Goal: Task Accomplishment & Management: Manage account settings

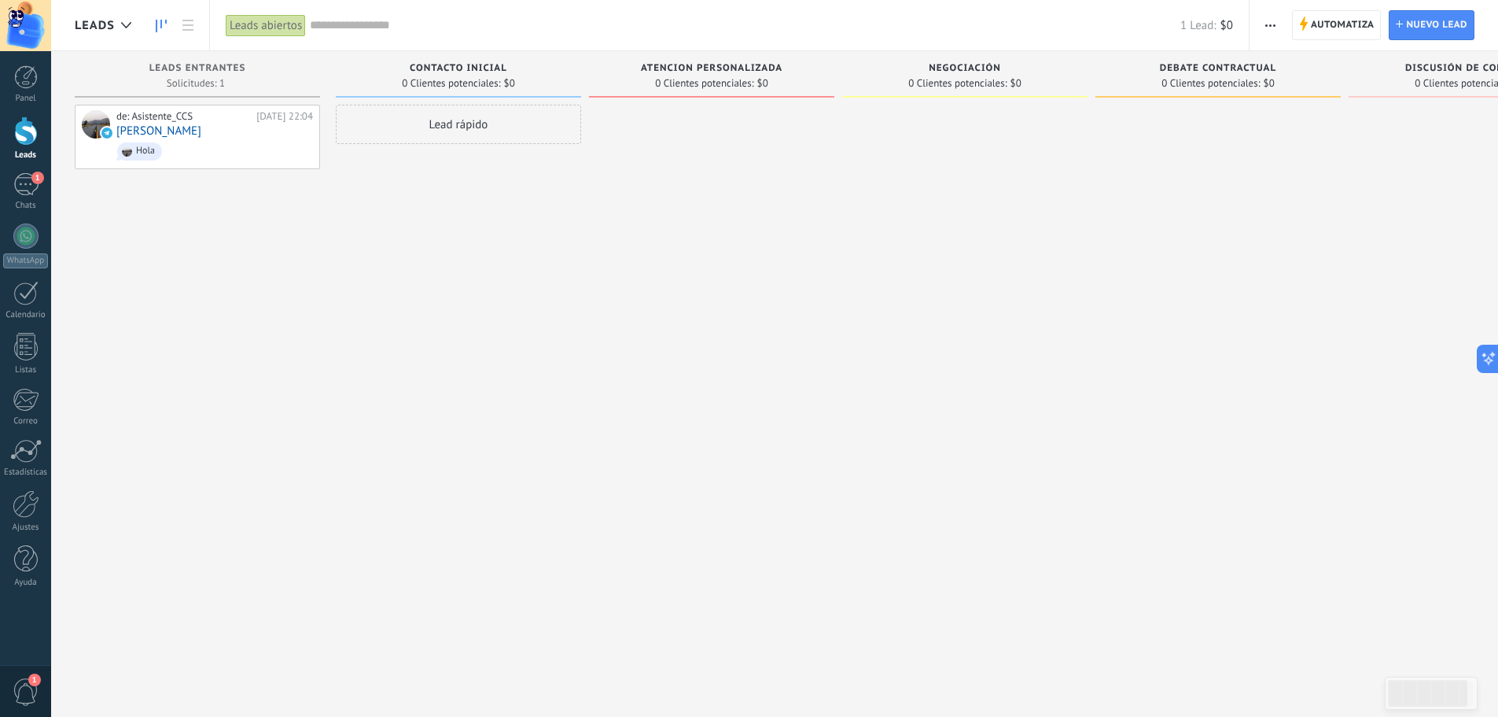
click at [994, 29] on span "button" at bounding box center [1271, 25] width 10 height 30
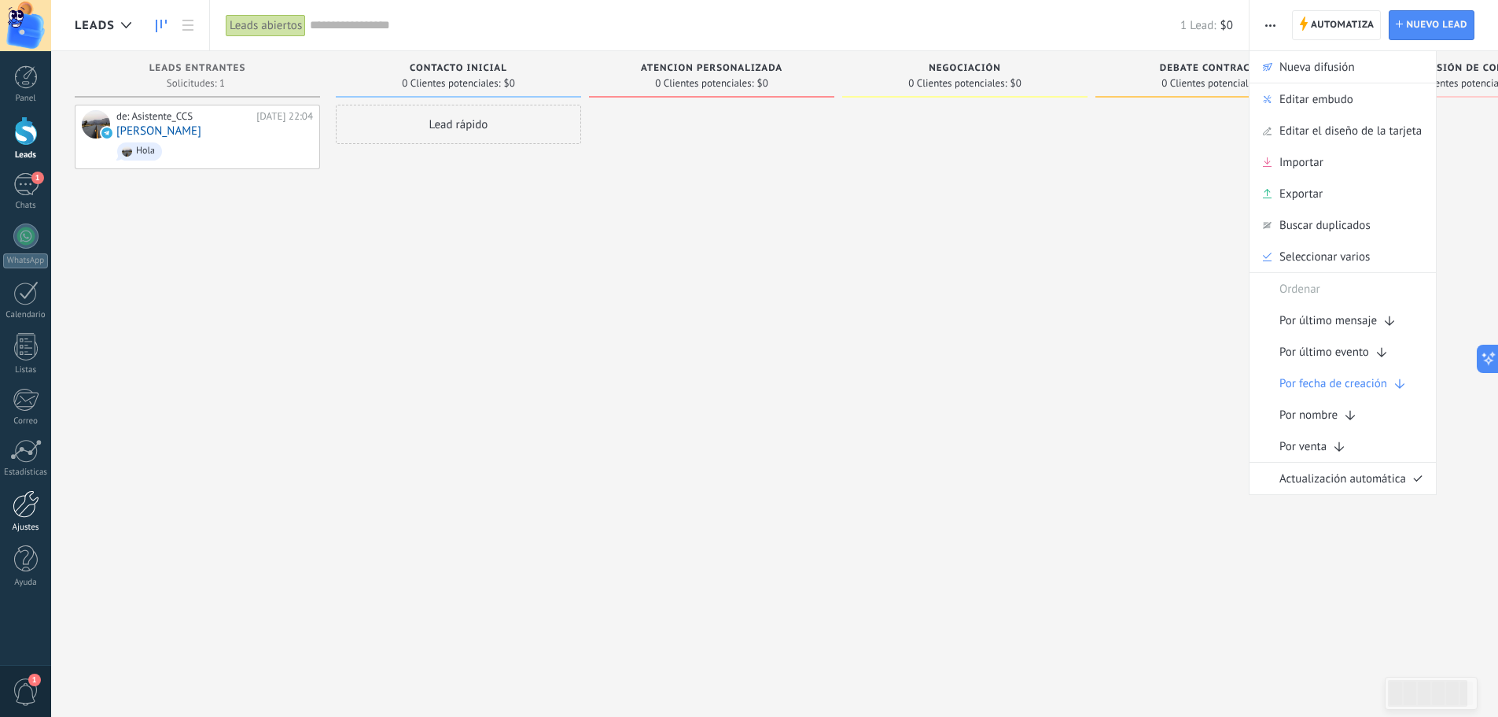
click at [24, 433] on div at bounding box center [26, 504] width 27 height 28
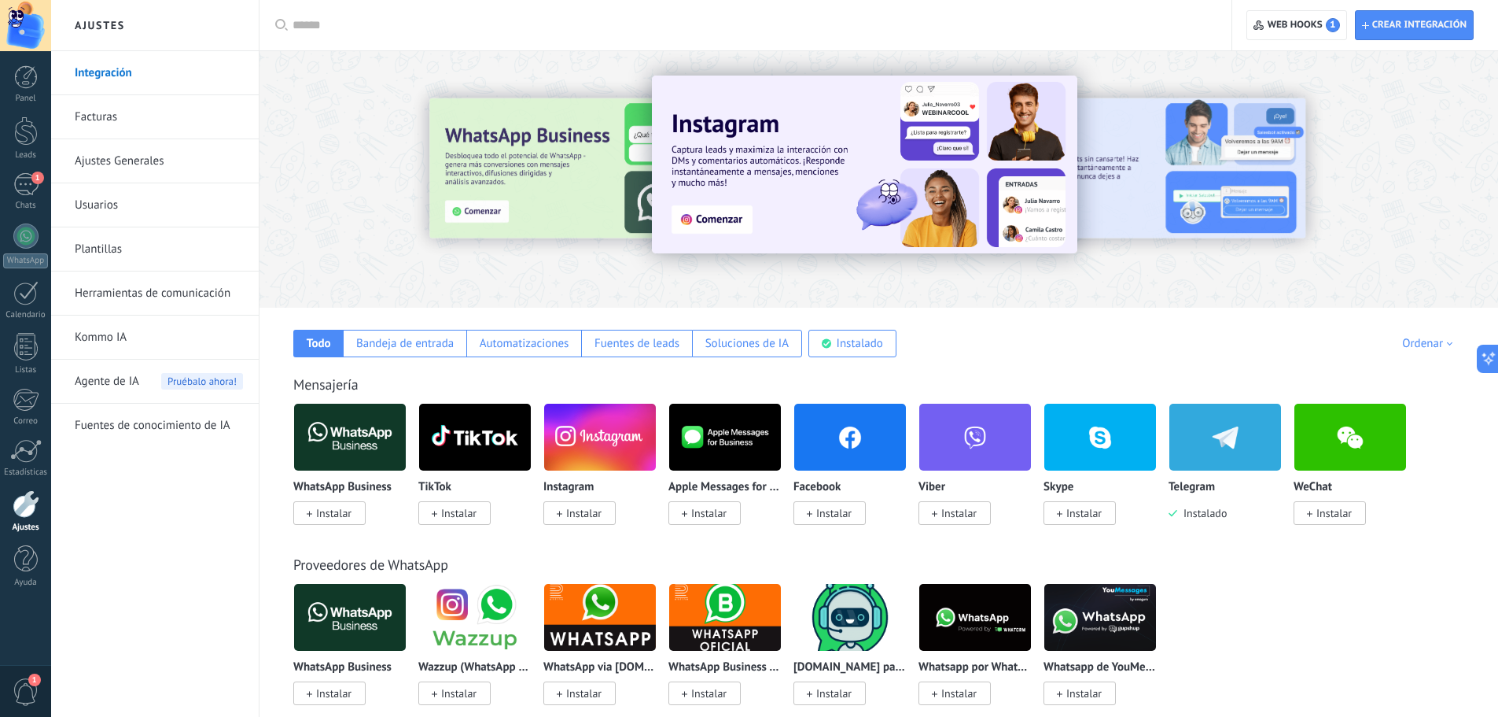
click at [994, 433] on div "Proveedores de WhatsApp WhatsApp Business Instalar Wazzup (WhatsApp & Instagram…" at bounding box center [878, 614] width 1207 height 180
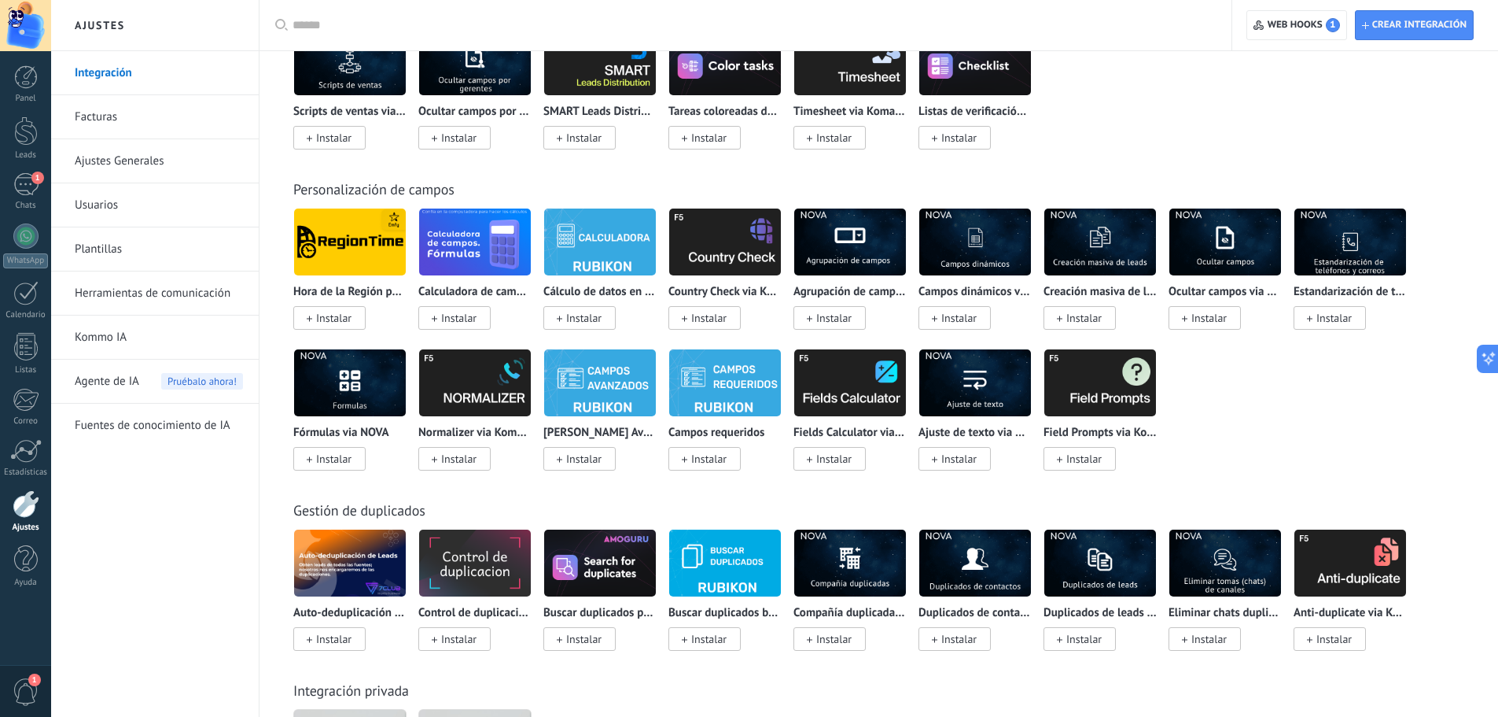
scroll to position [5099, 0]
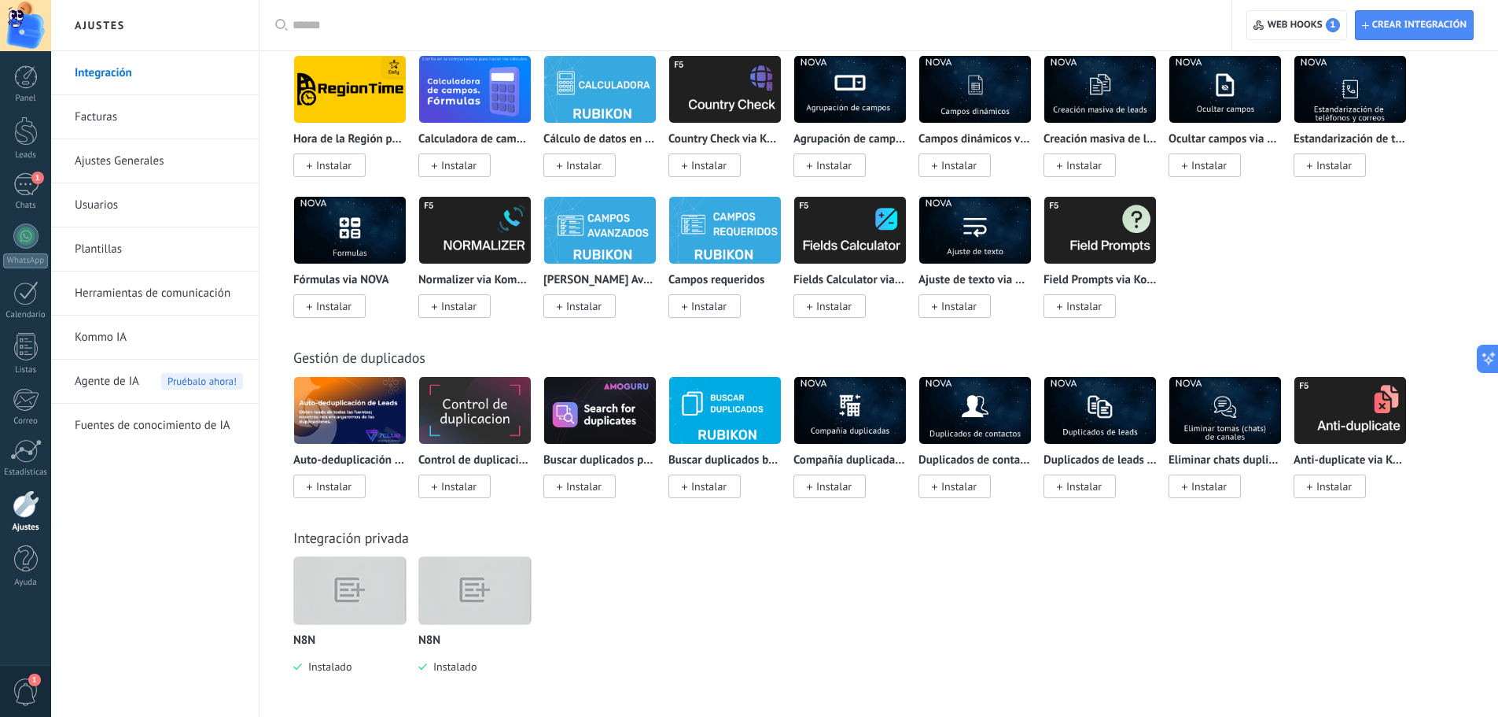
click at [482, 433] on img at bounding box center [475, 590] width 112 height 86
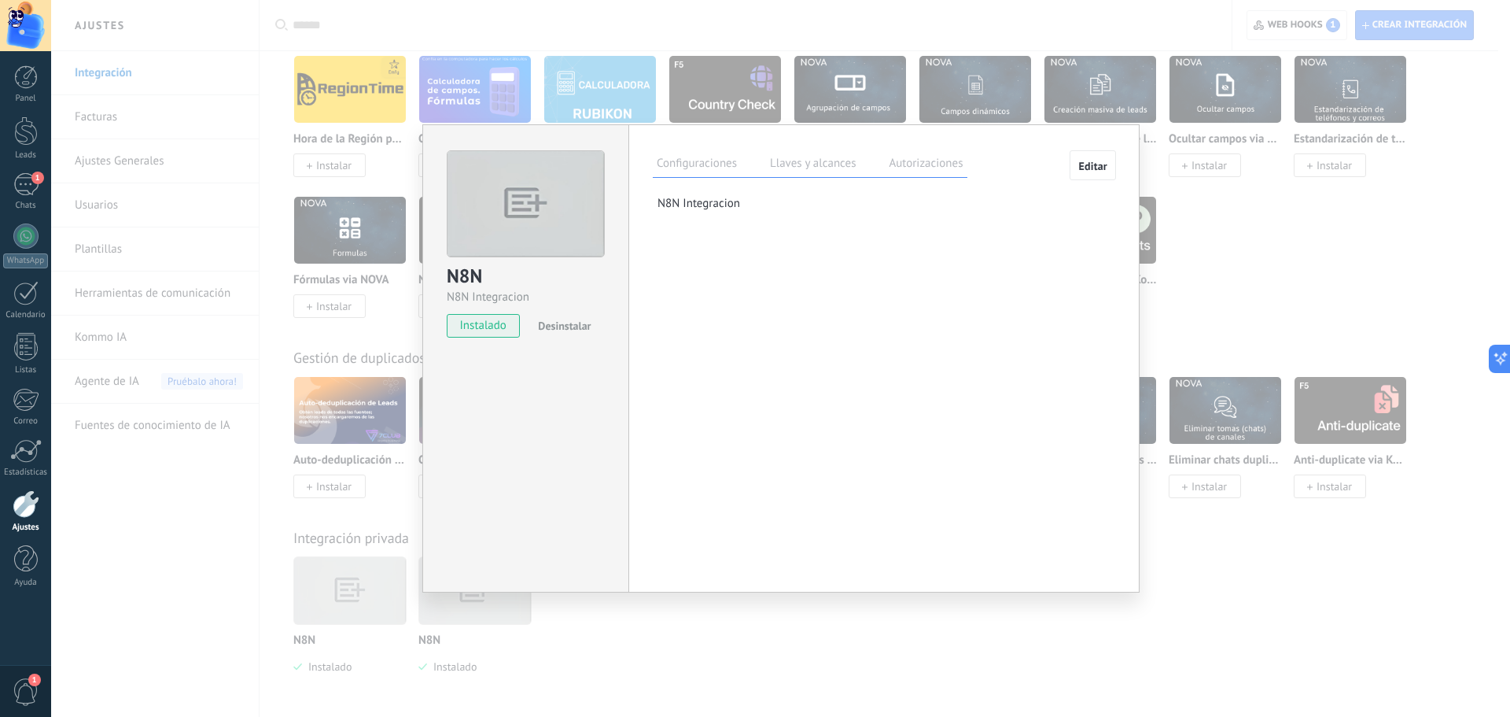
click at [367, 433] on div "N8N N8N Integracion instalado Desinstalar Configuraciones Llaves y alcances Aut…" at bounding box center [780, 358] width 1459 height 717
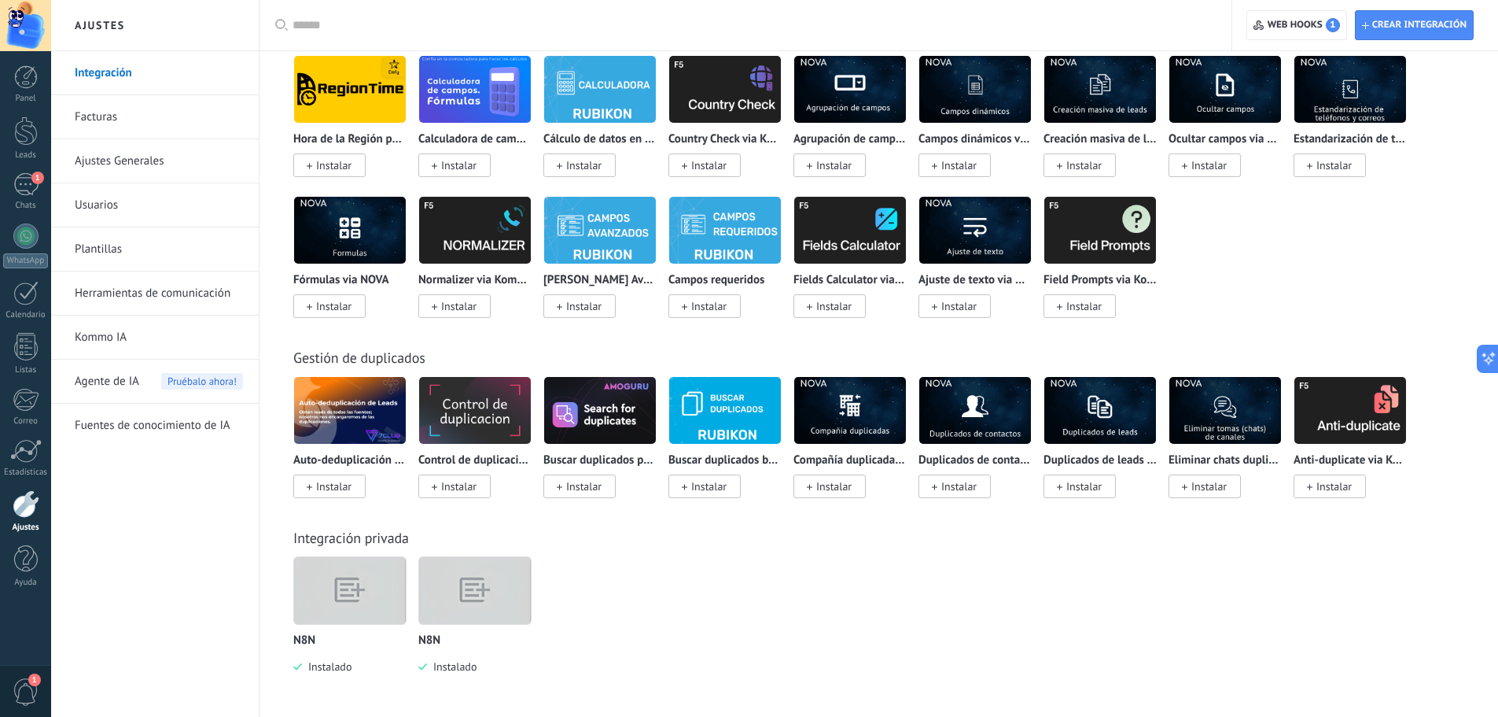
click at [353, 433] on img at bounding box center [350, 590] width 112 height 86
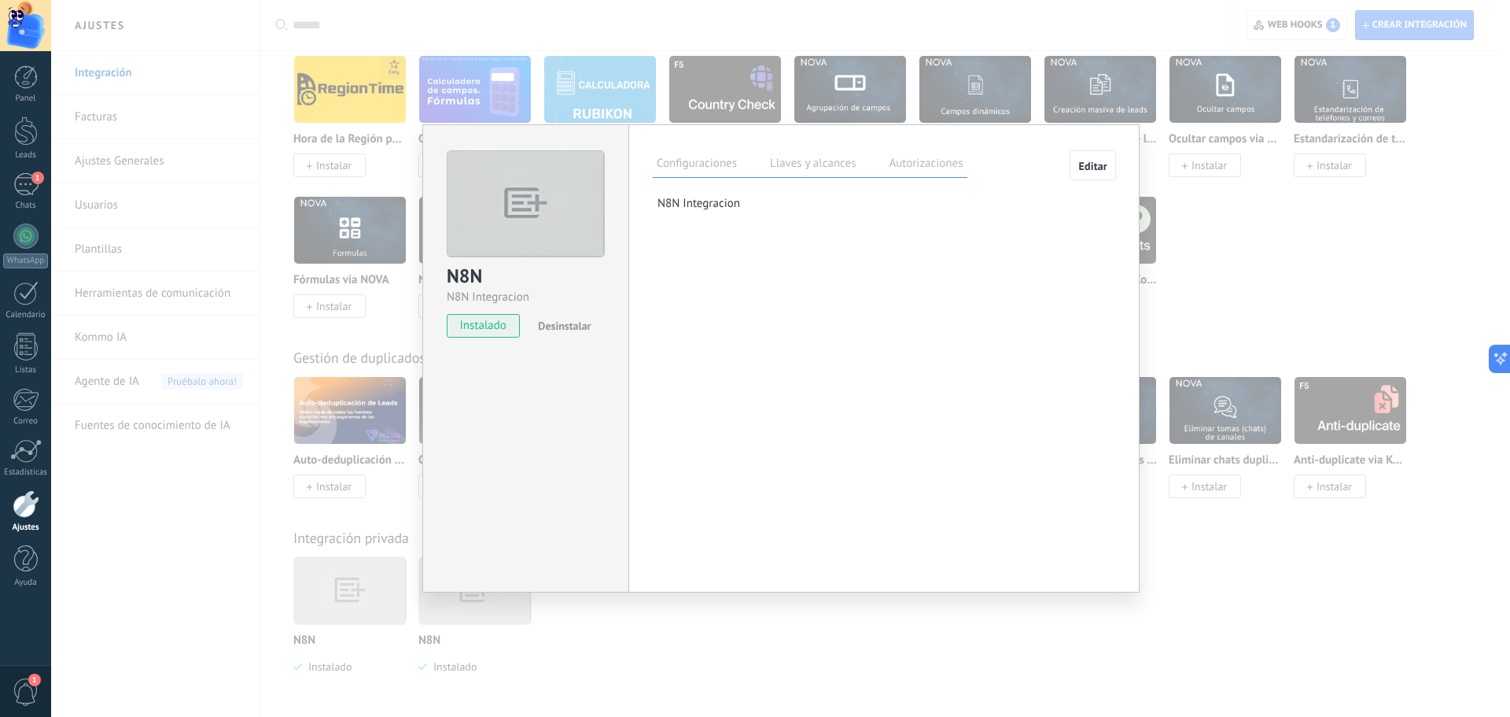
click at [803, 163] on label "Llaves y alcances" at bounding box center [813, 165] width 94 height 23
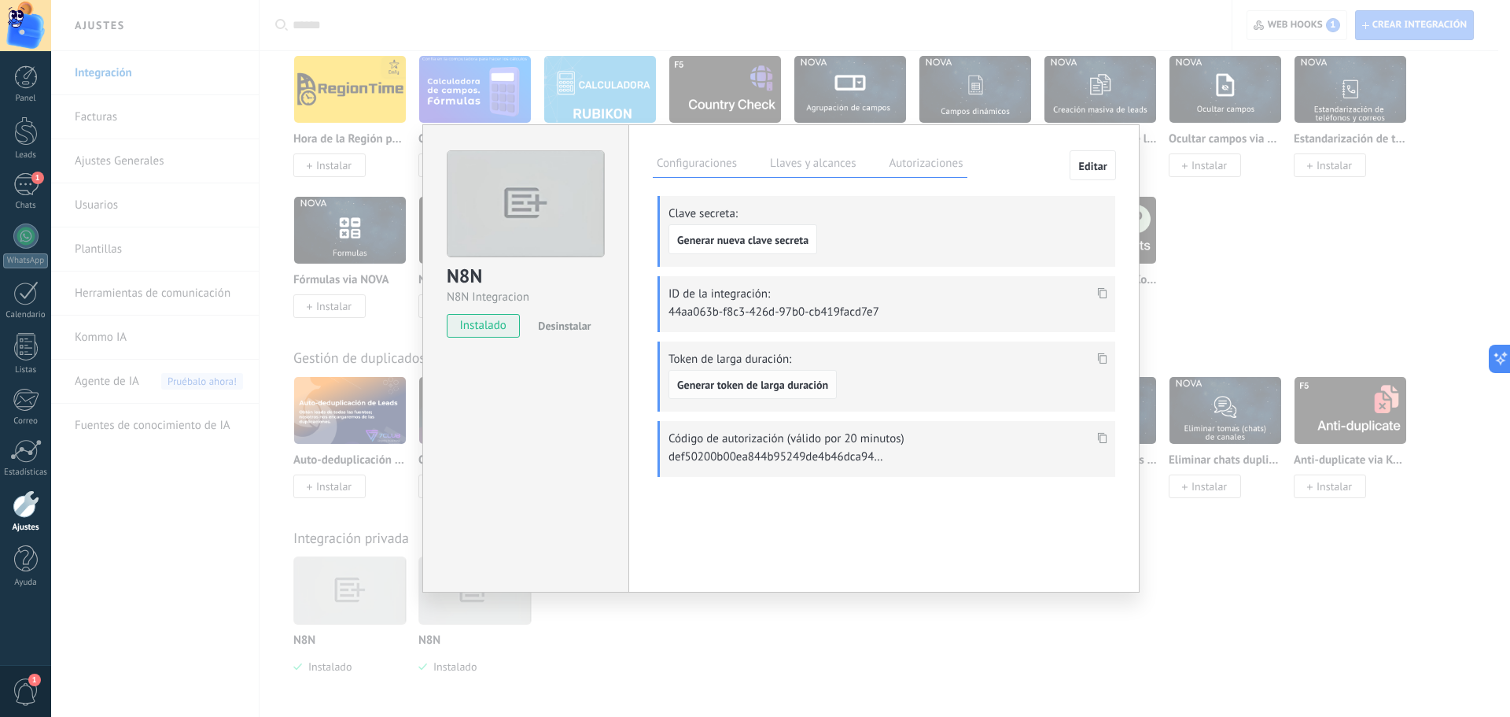
click at [750, 385] on span "Generar token de larga duración" at bounding box center [752, 384] width 151 height 11
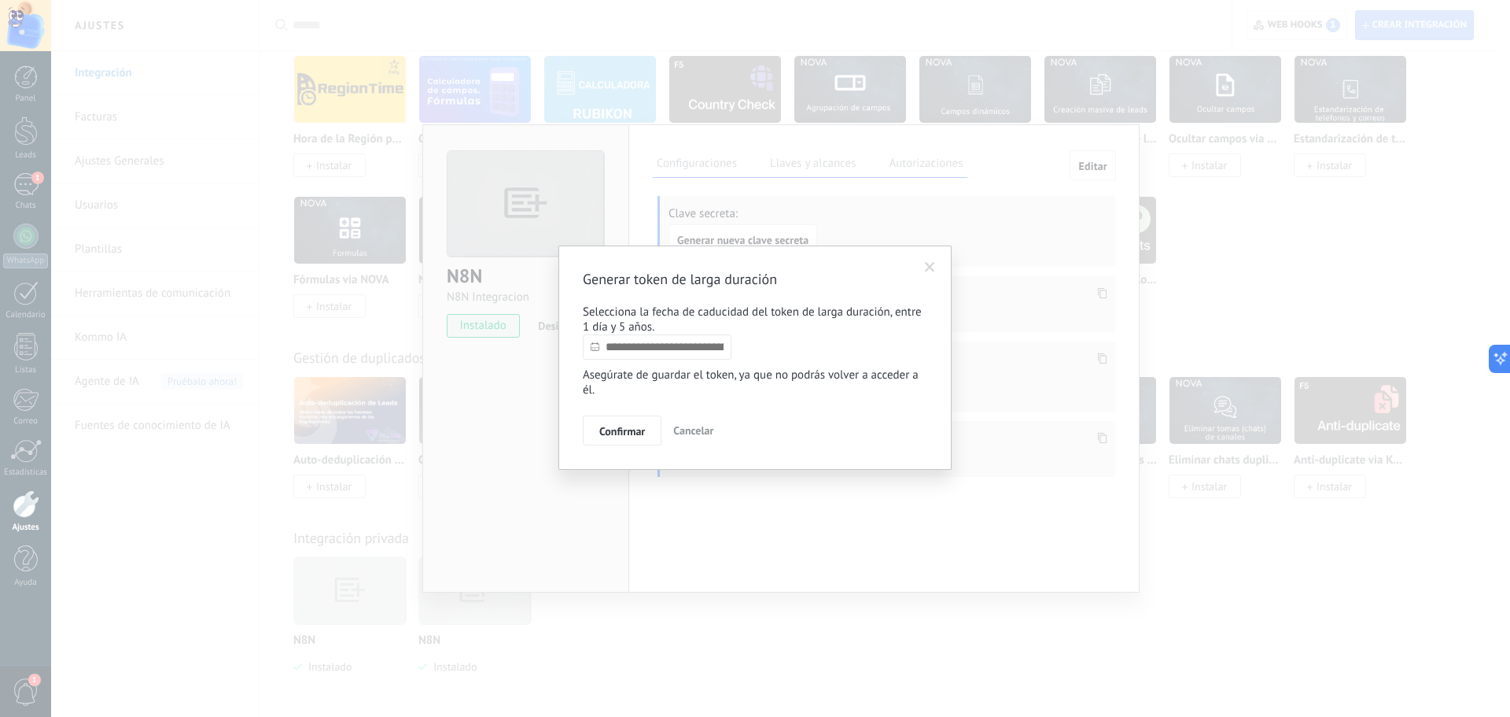
click at [705, 359] on input "text" at bounding box center [657, 346] width 149 height 25
click at [753, 377] on link at bounding box center [750, 375] width 9 height 9
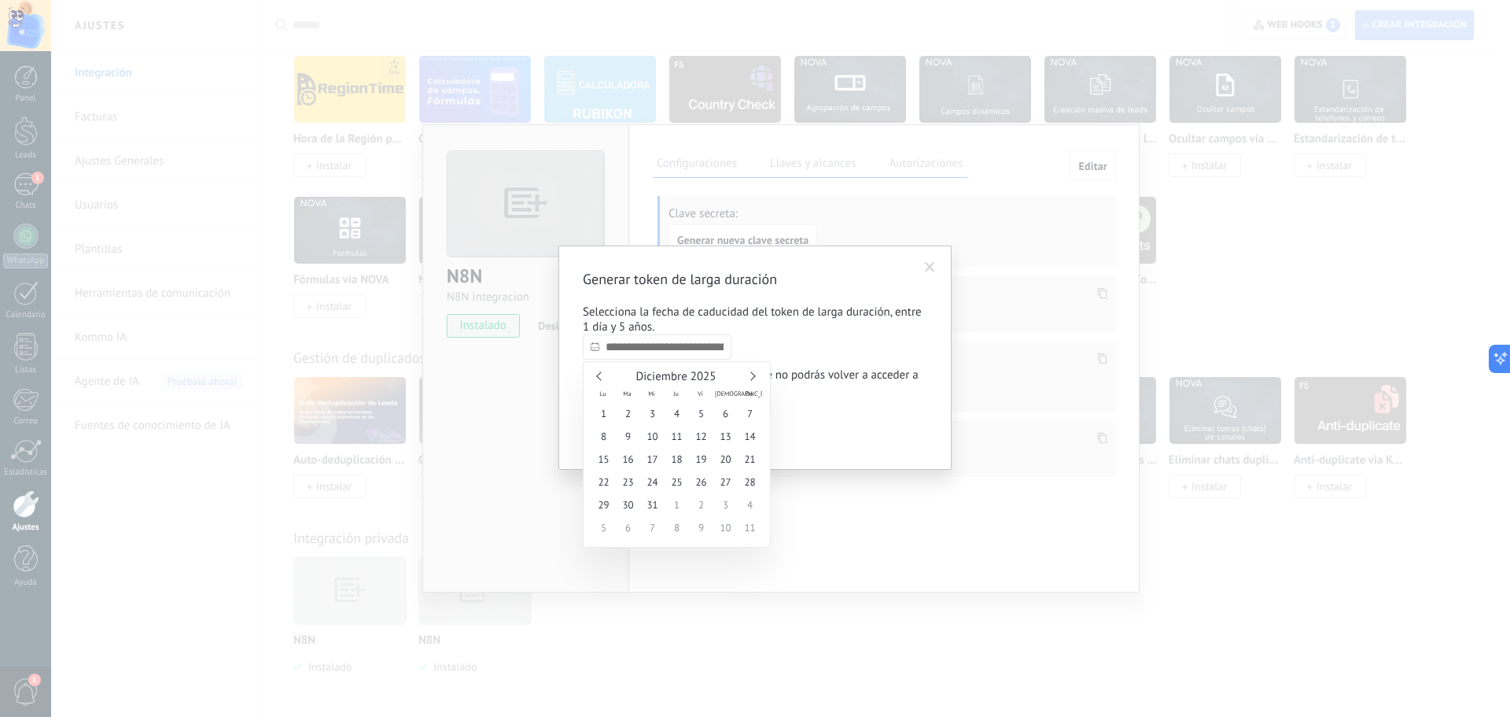
click at [753, 377] on link at bounding box center [750, 375] width 9 height 9
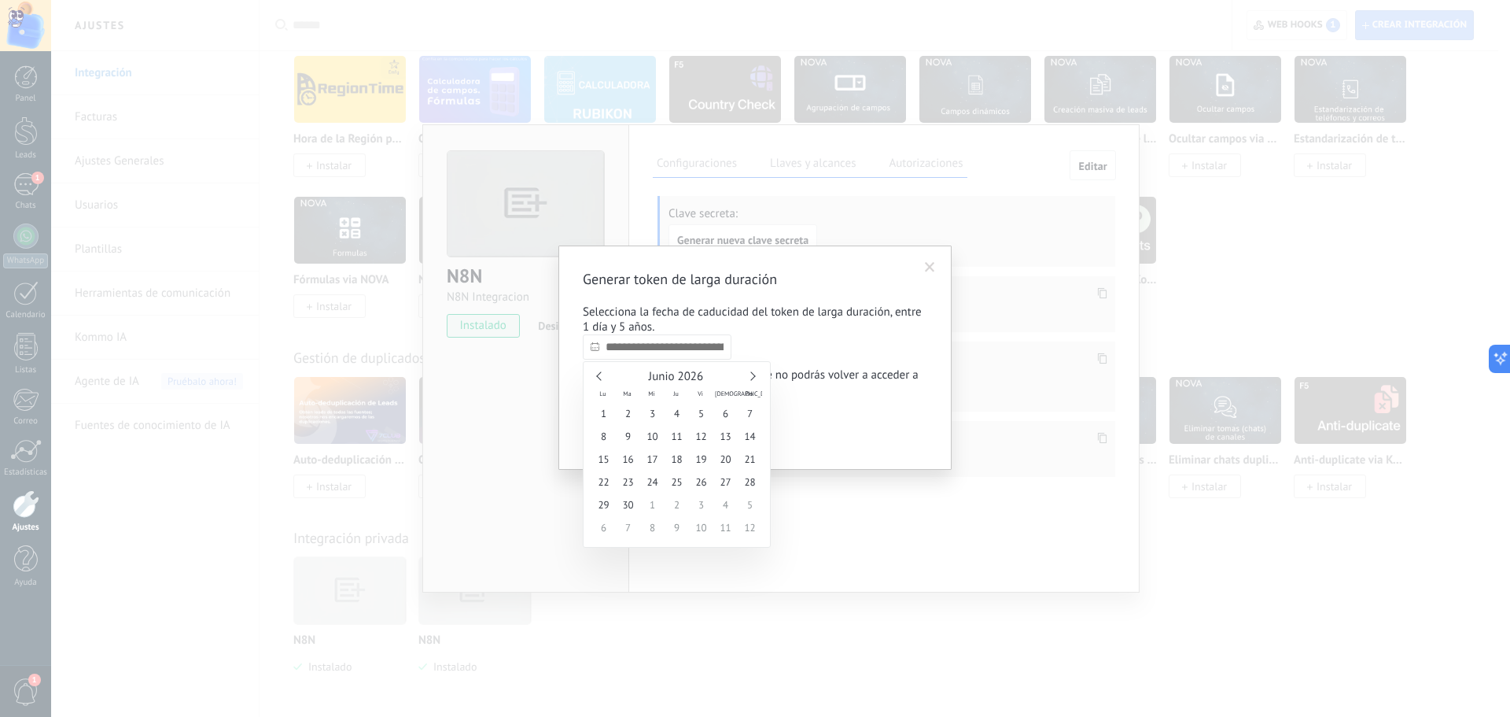
click at [753, 377] on link at bounding box center [750, 375] width 9 height 9
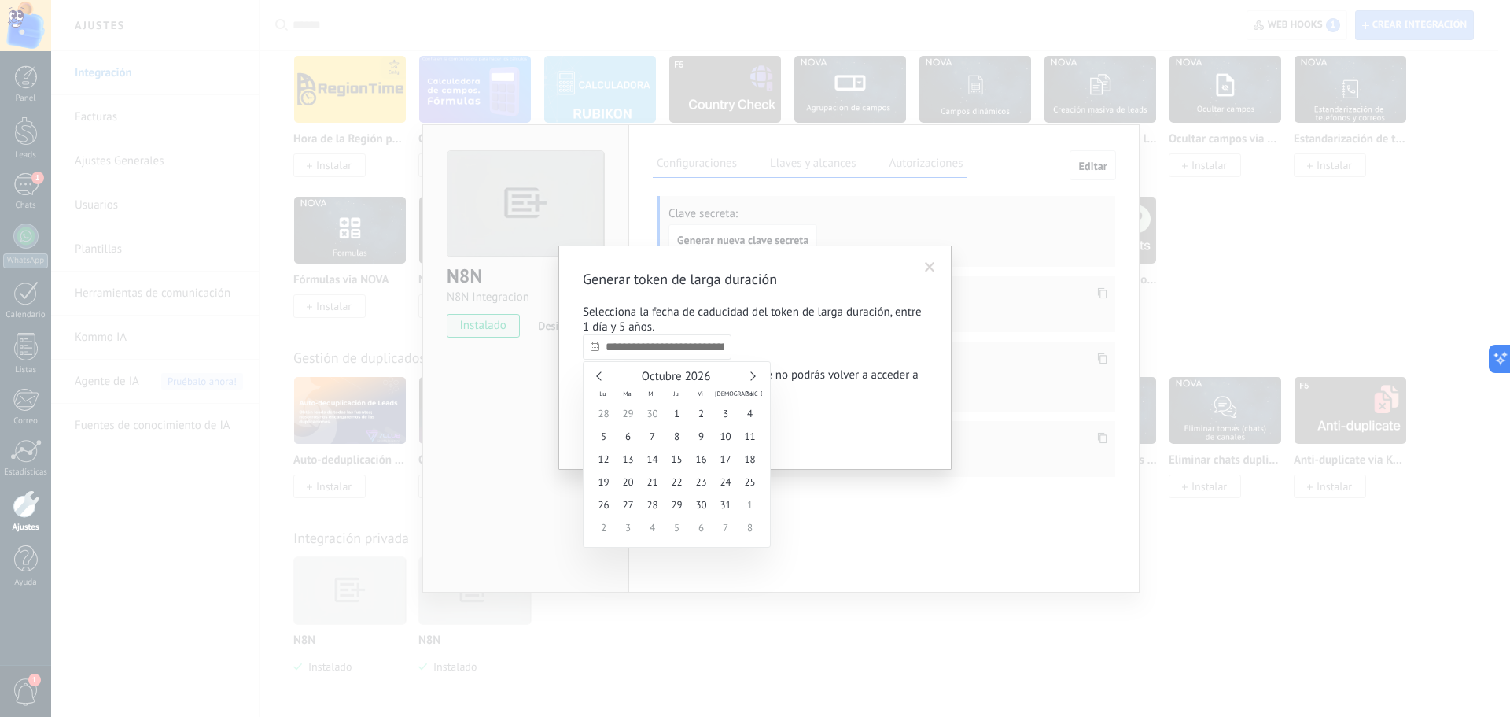
click at [753, 377] on link at bounding box center [750, 375] width 9 height 9
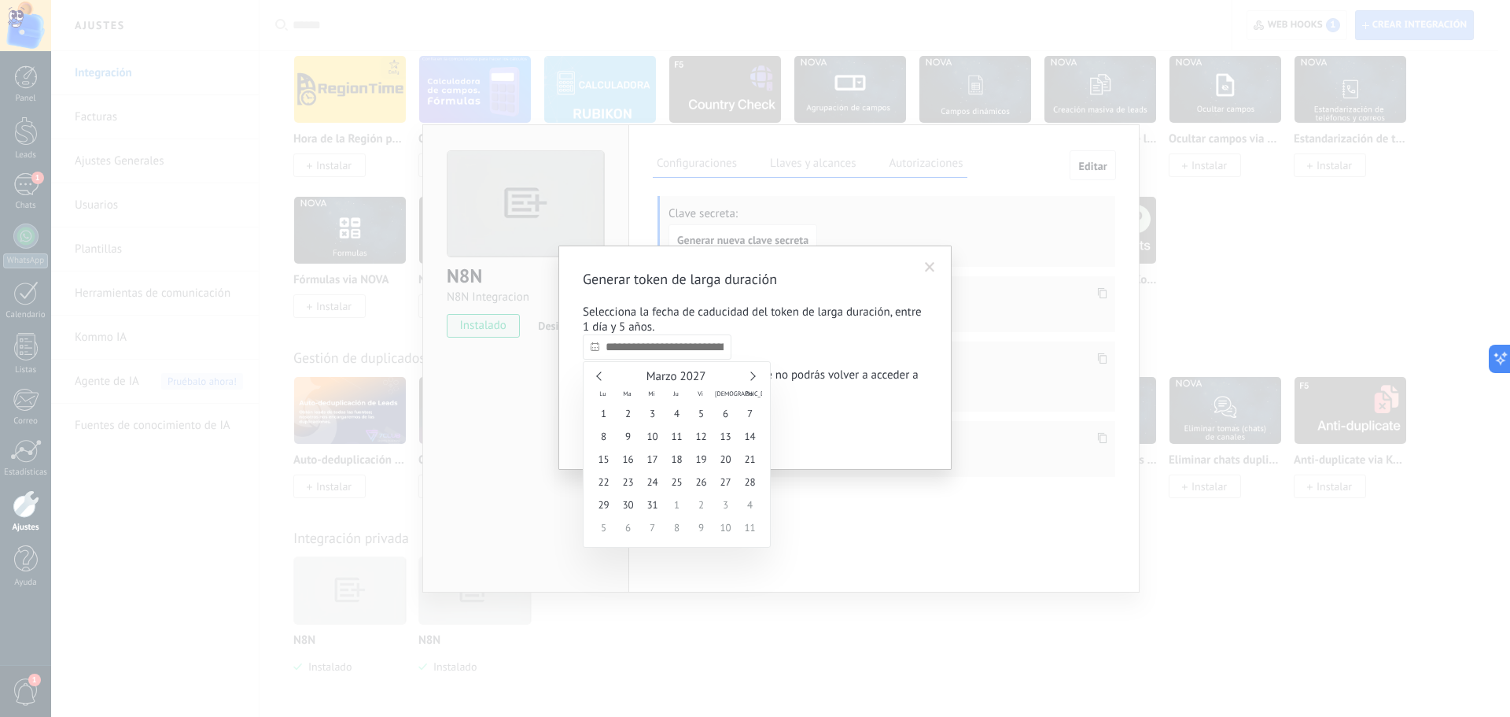
click at [753, 377] on link at bounding box center [750, 375] width 9 height 9
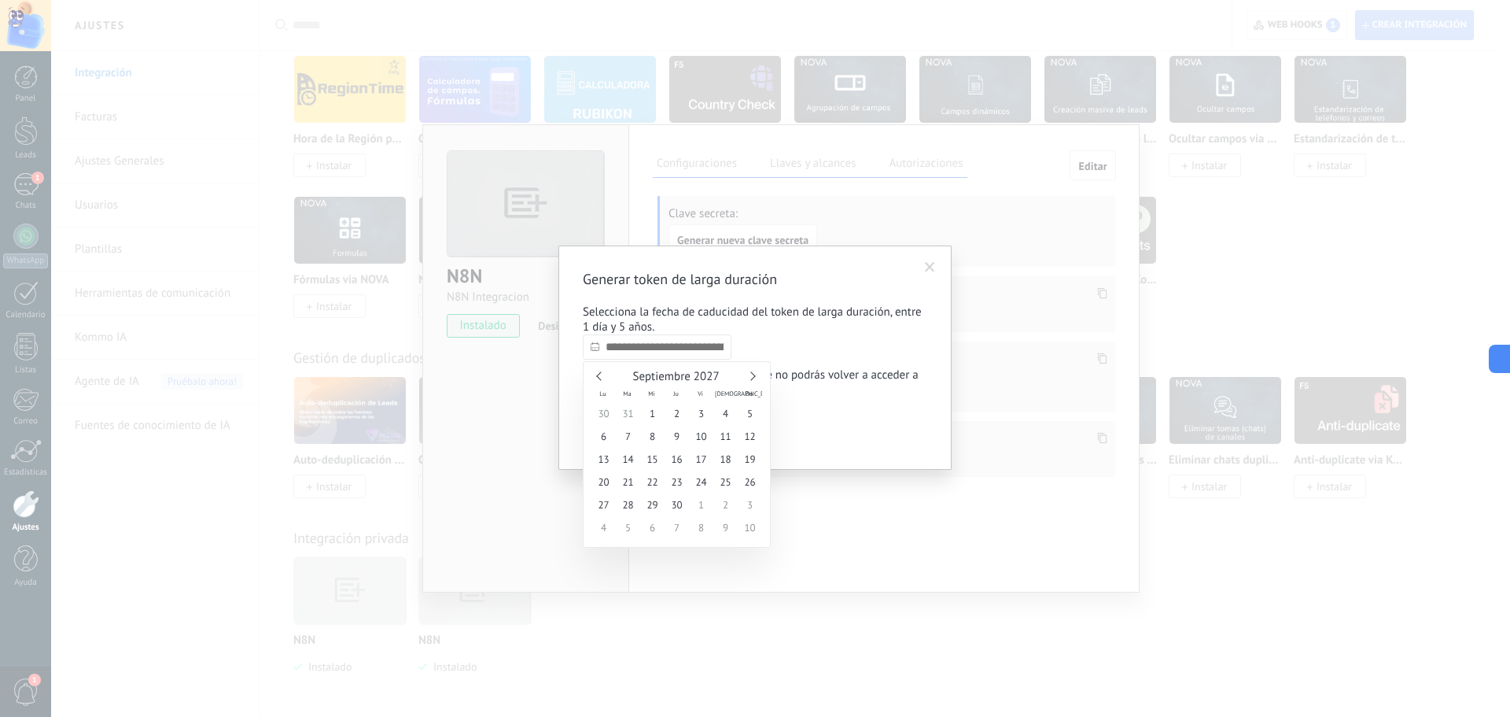
click at [753, 377] on link at bounding box center [750, 375] width 9 height 9
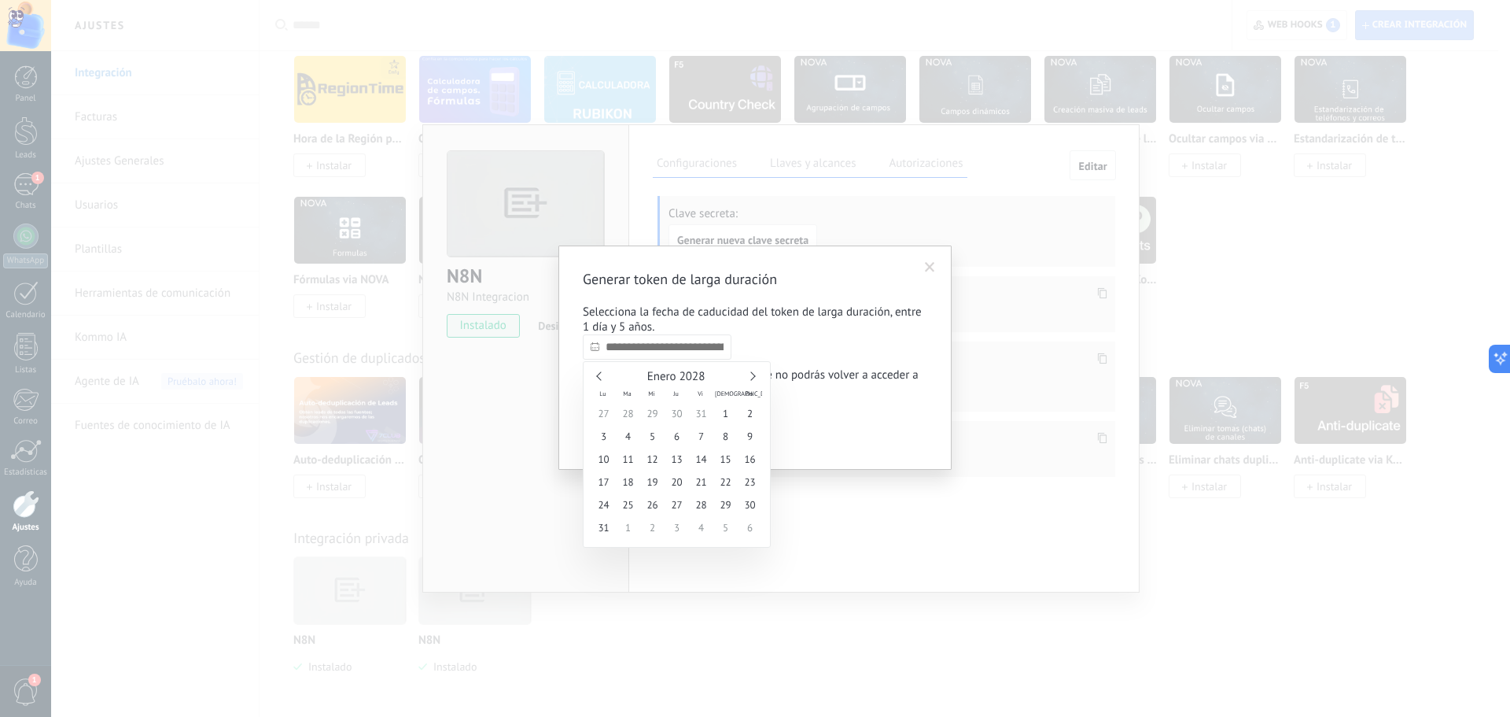
click at [753, 377] on link at bounding box center [750, 375] width 9 height 9
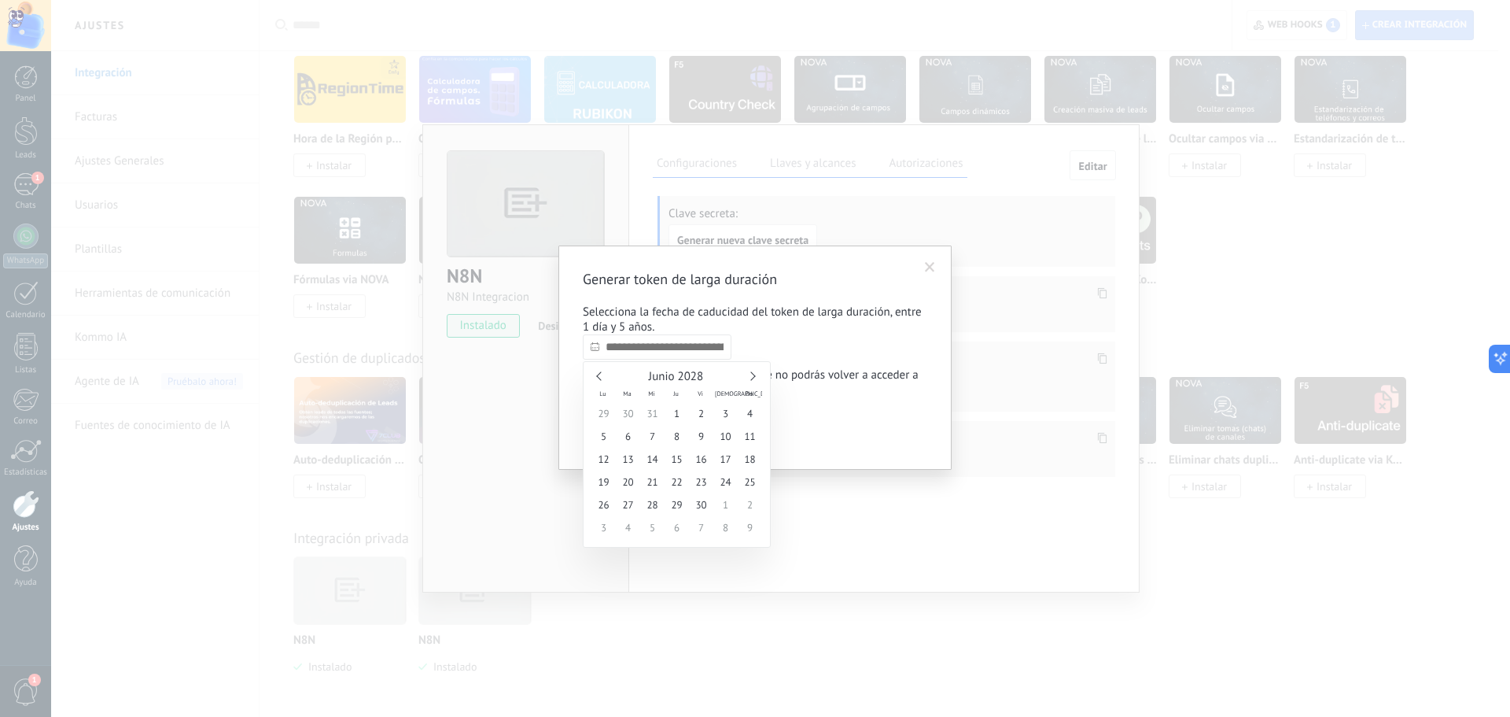
click at [753, 377] on link at bounding box center [750, 375] width 9 height 9
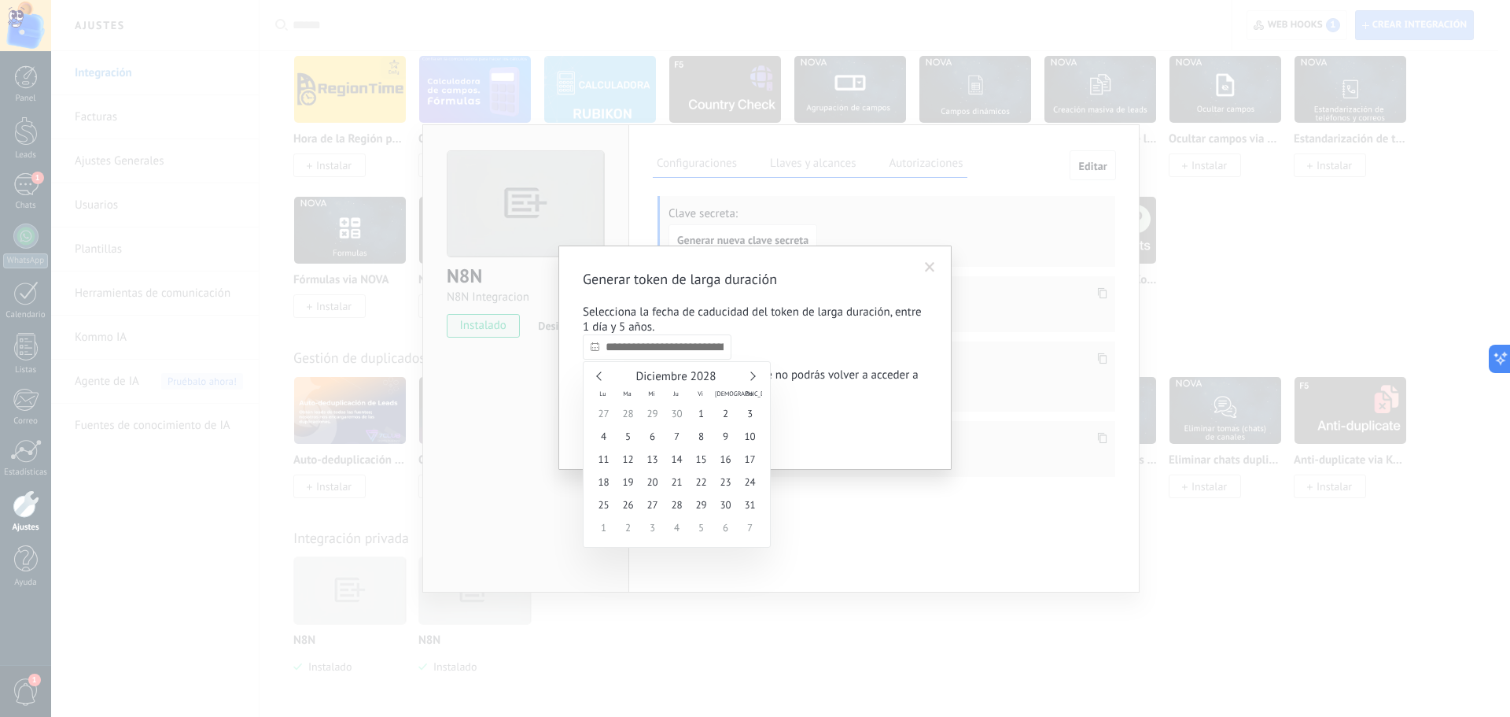
click at [753, 377] on link at bounding box center [750, 375] width 9 height 9
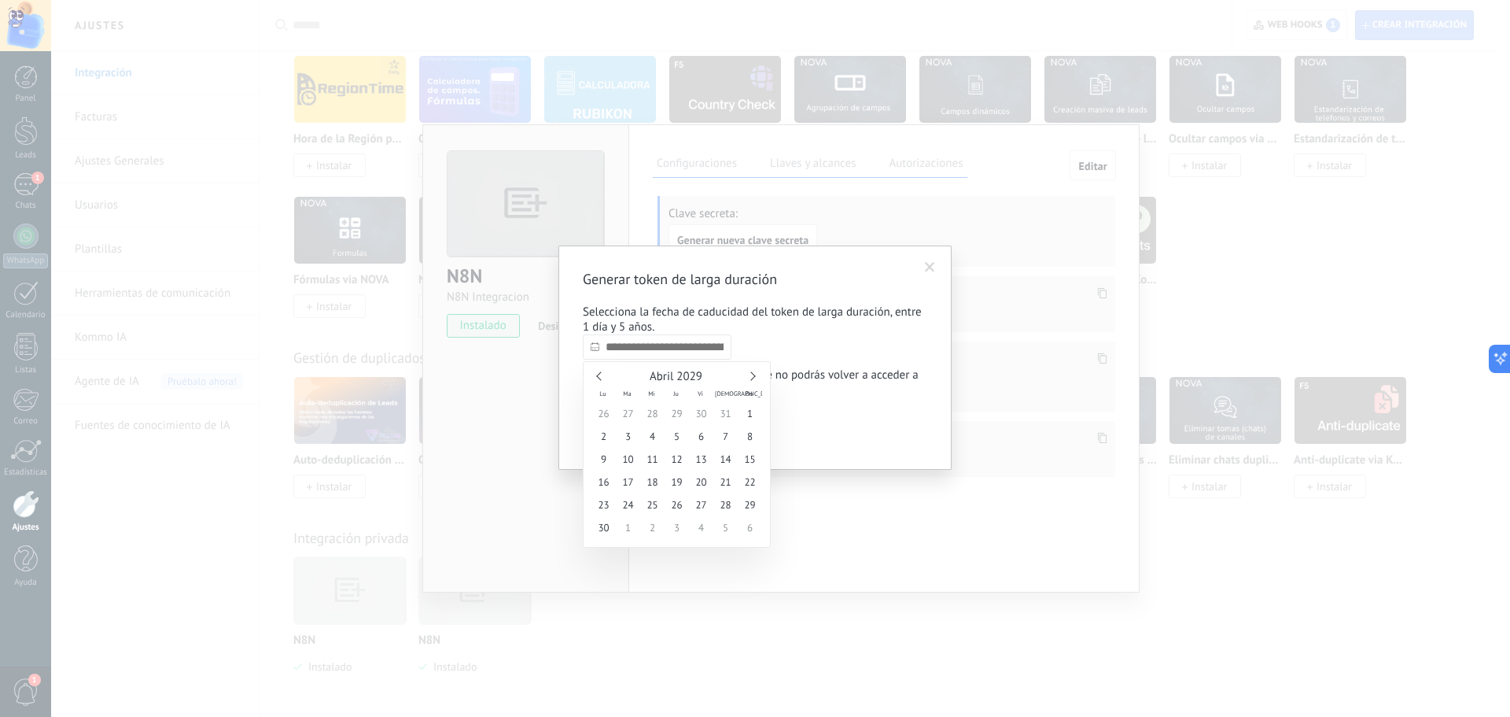
click at [753, 377] on link at bounding box center [750, 375] width 9 height 9
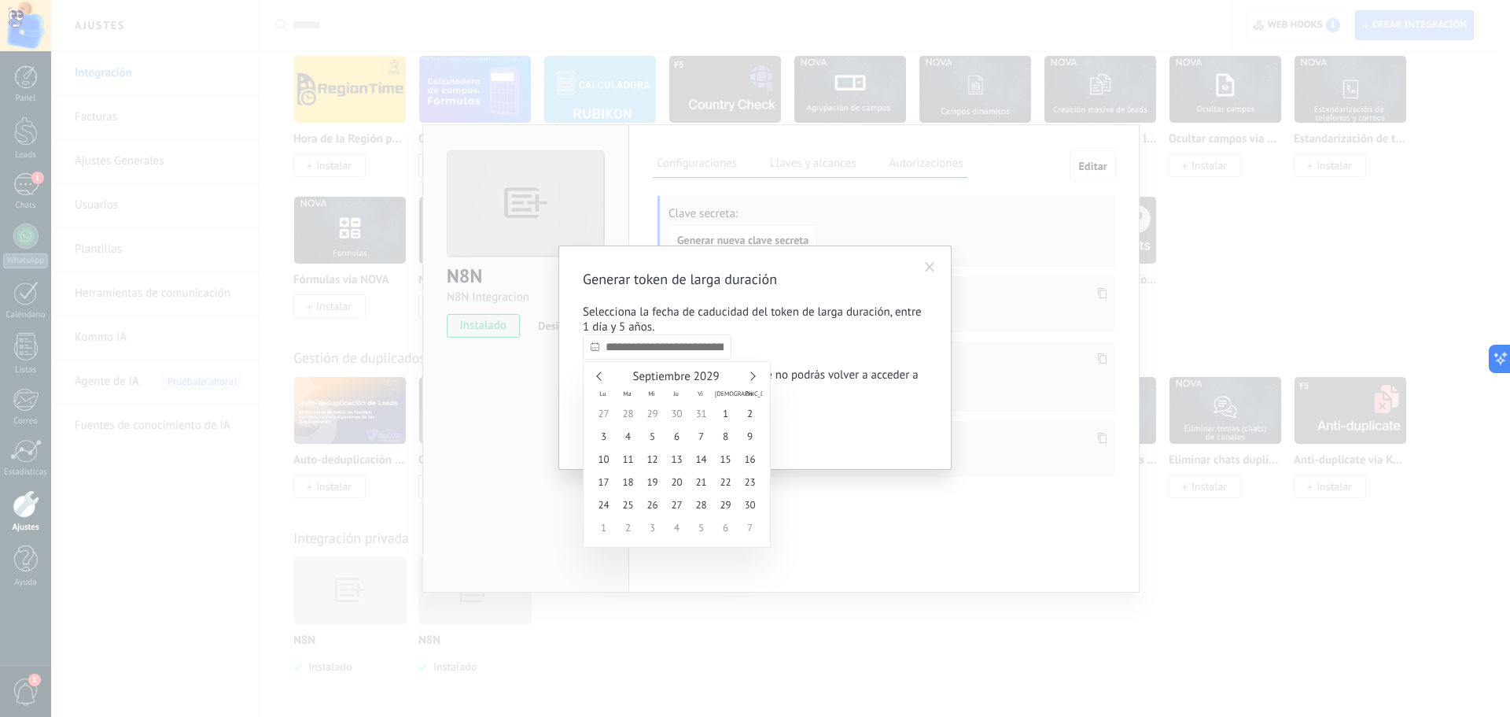
click at [753, 377] on link at bounding box center [750, 375] width 9 height 9
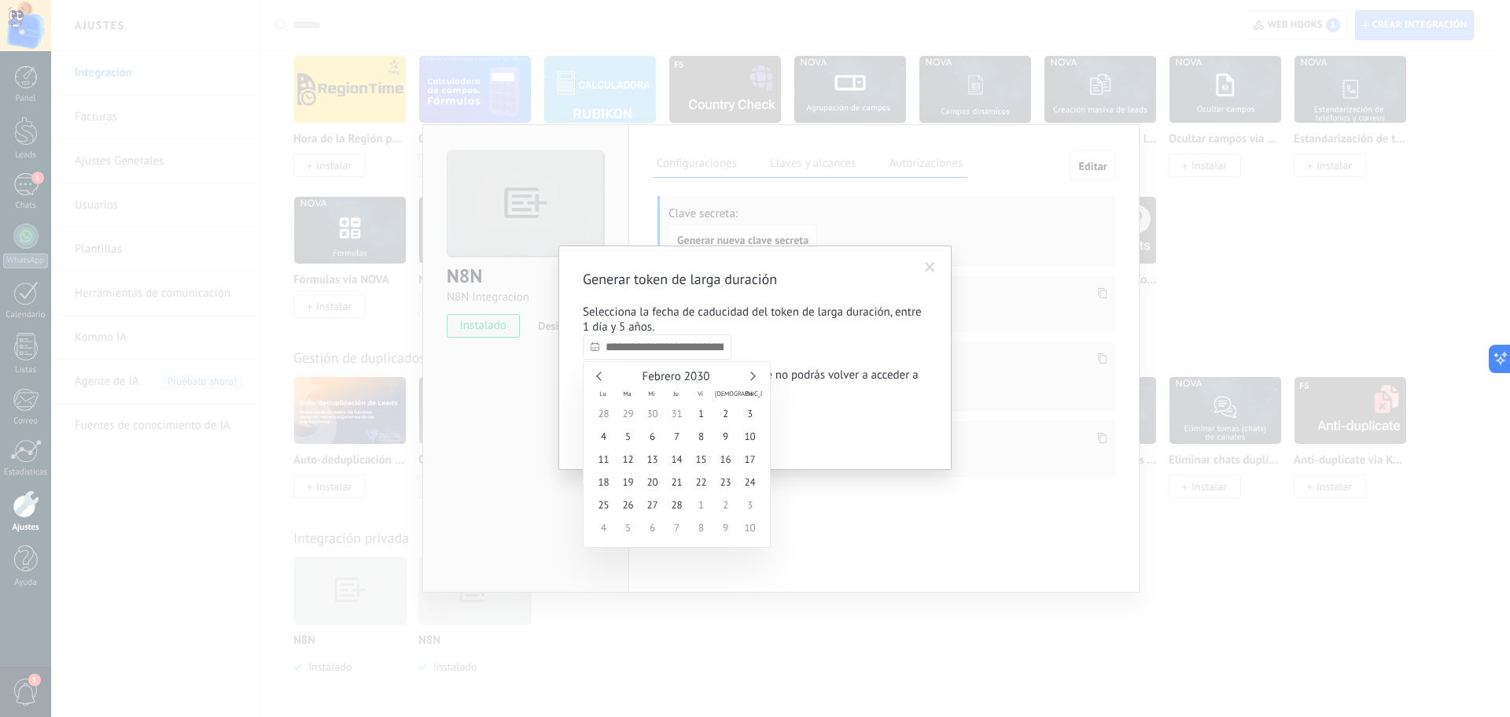
click at [753, 377] on link at bounding box center [750, 375] width 9 height 9
type input "**********"
click at [705, 433] on span "31" at bounding box center [701, 504] width 24 height 23
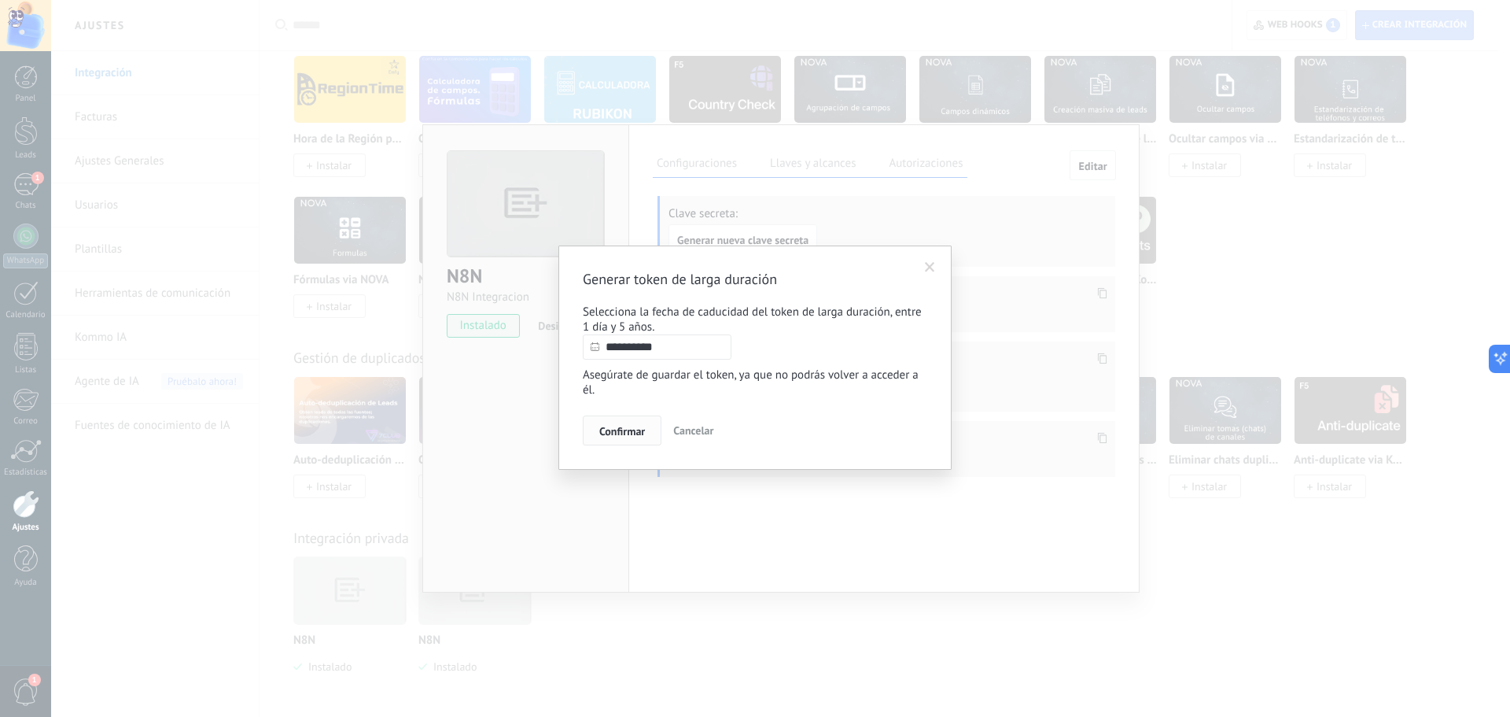
click at [628, 433] on span "Confirmar" at bounding box center [622, 431] width 46 height 11
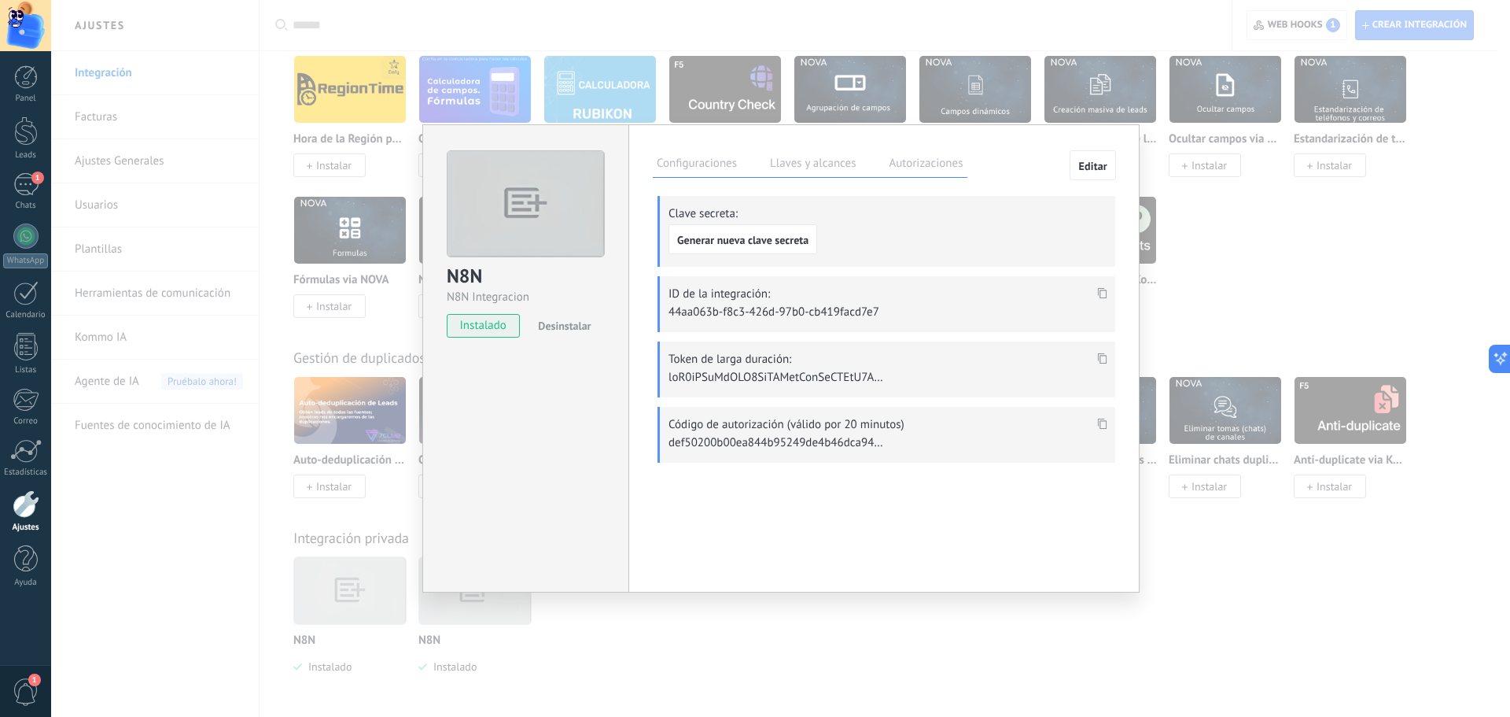
click at [994, 349] on div at bounding box center [1102, 359] width 18 height 23
click at [994, 358] on use at bounding box center [1102, 357] width 9 height 11
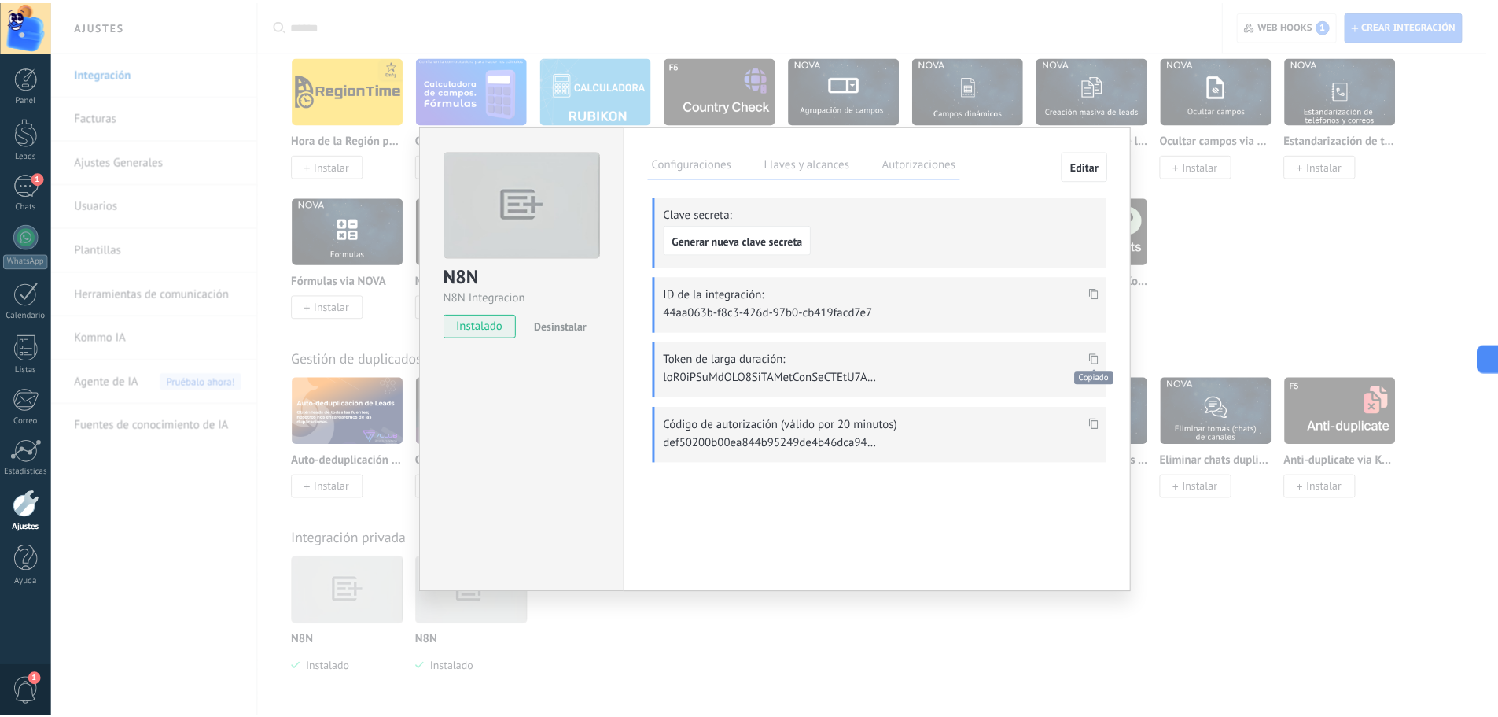
scroll to position [944, 0]
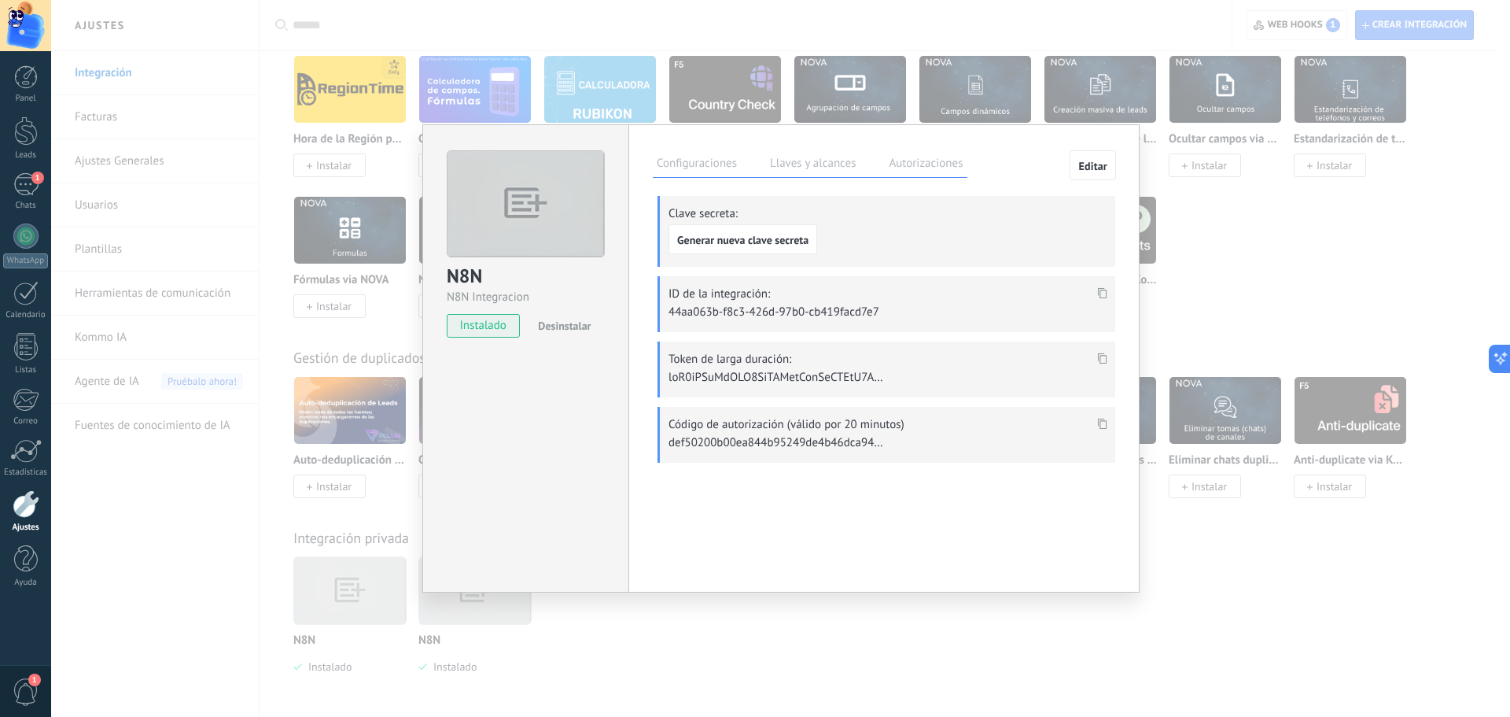
click at [694, 163] on label "Configuraciones" at bounding box center [697, 165] width 88 height 23
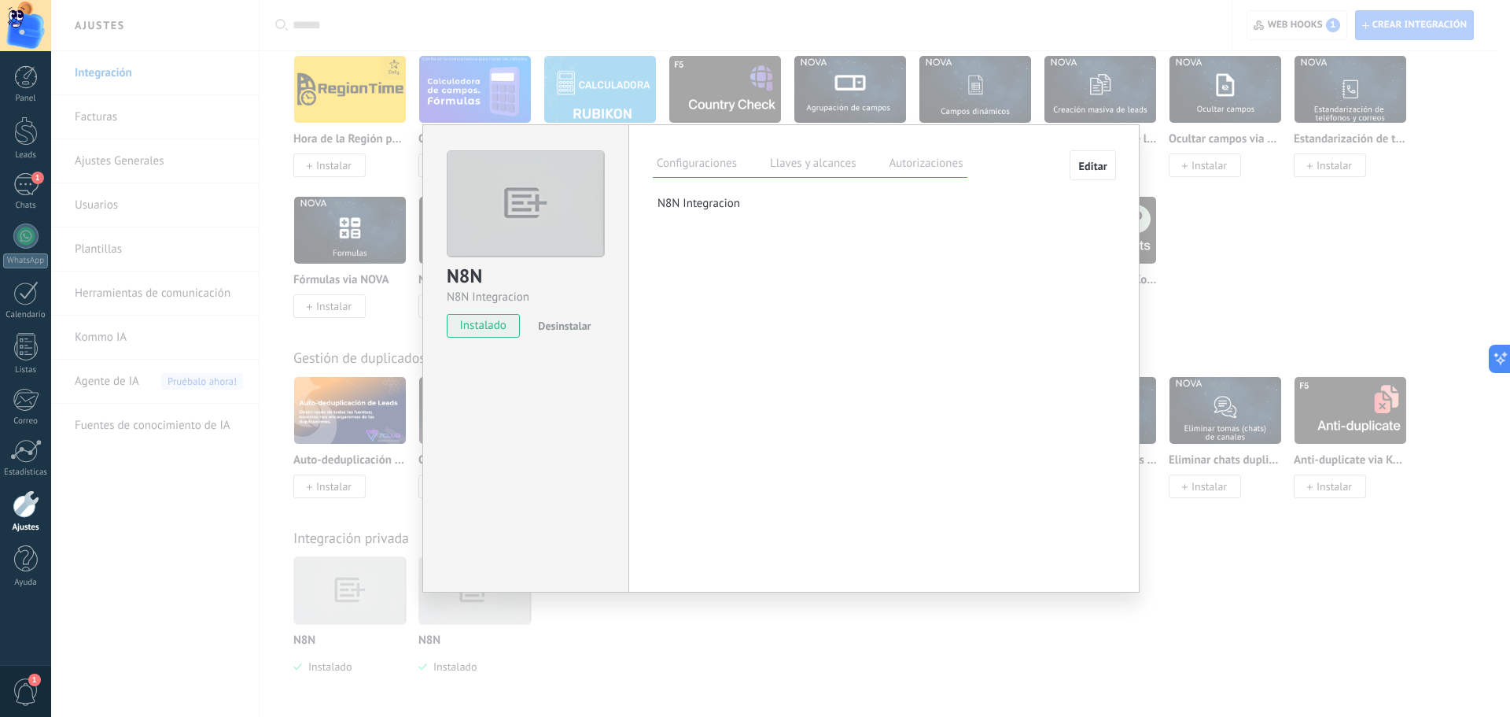
click at [685, 433] on div "N8N N8N Integracion instalado Desinstalar Configuraciones Llaves y alcances Aut…" at bounding box center [780, 358] width 1459 height 717
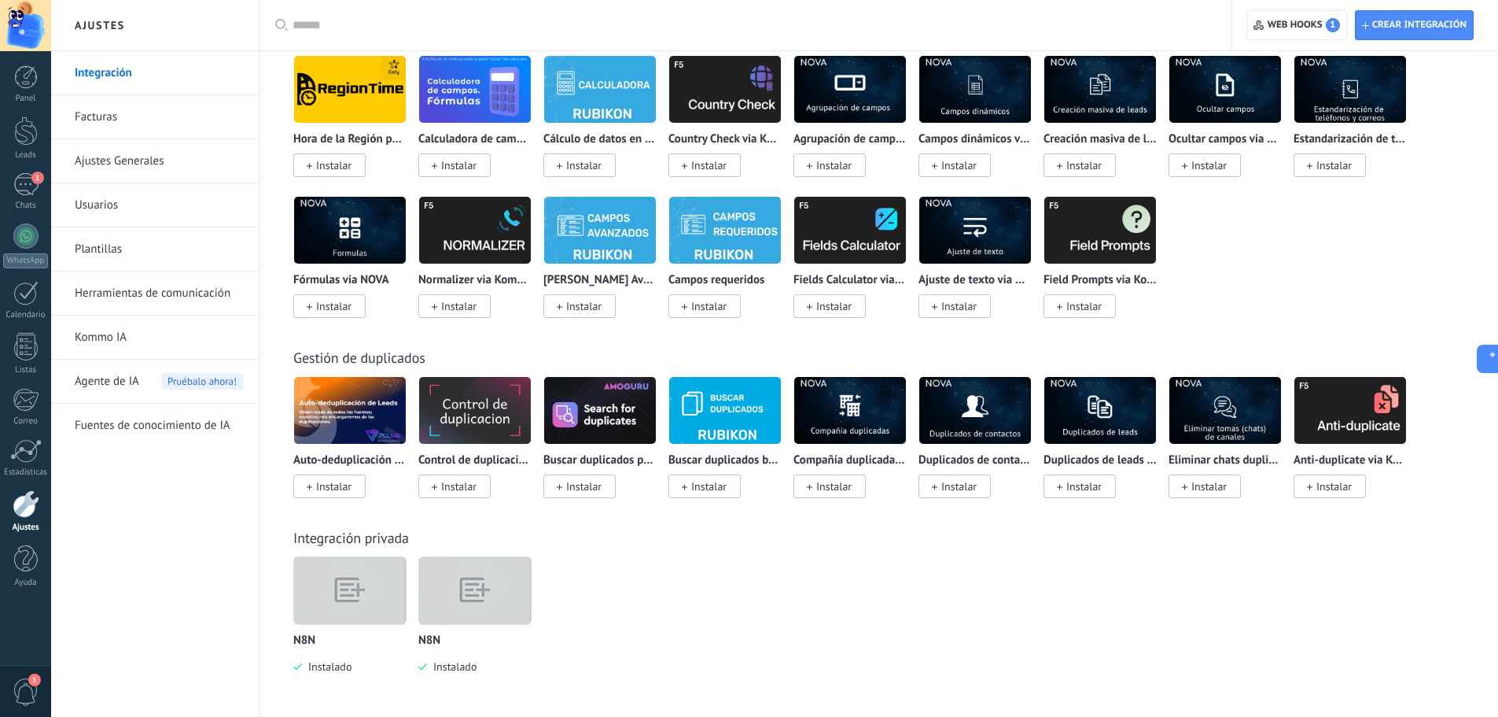
click at [366, 433] on img at bounding box center [350, 590] width 112 height 86
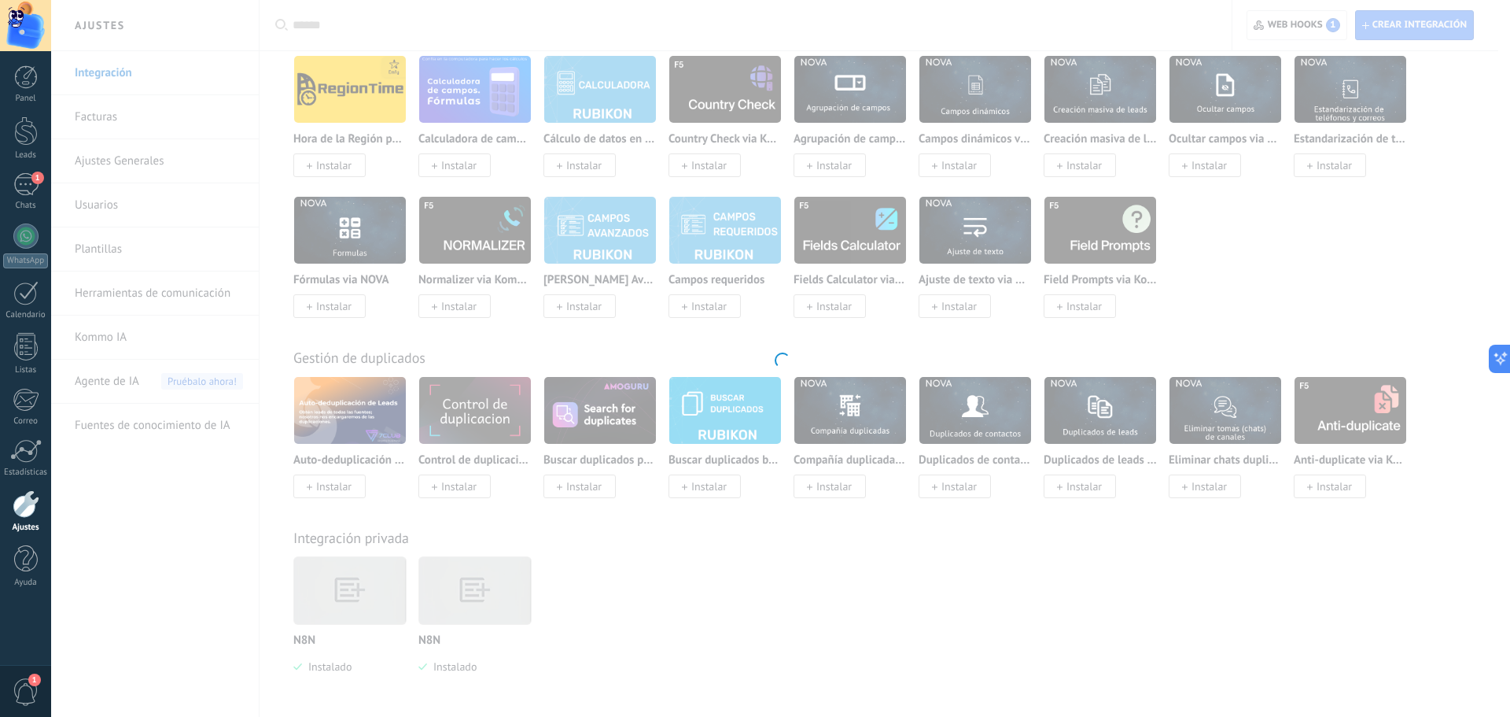
click at [366, 433] on div at bounding box center [780, 358] width 1459 height 717
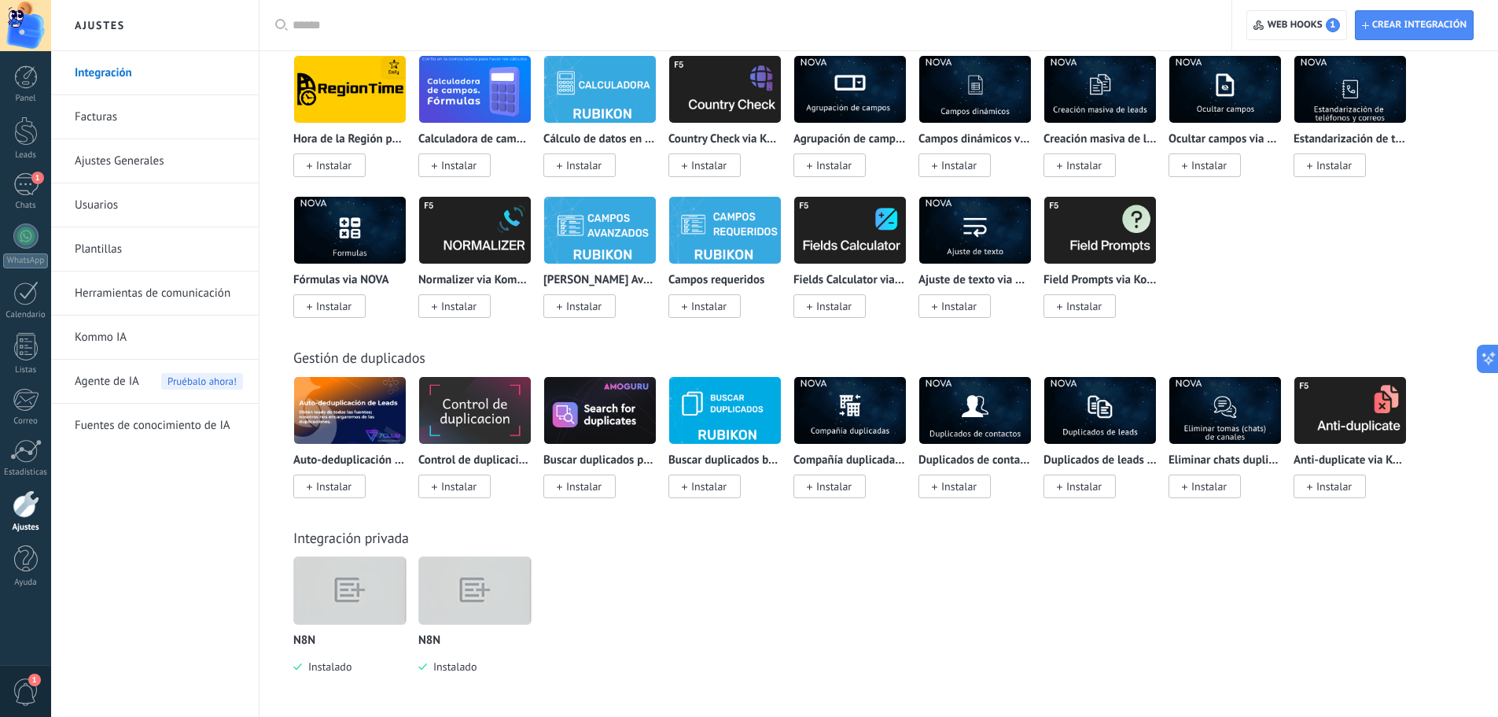
click at [366, 433] on img at bounding box center [350, 590] width 112 height 86
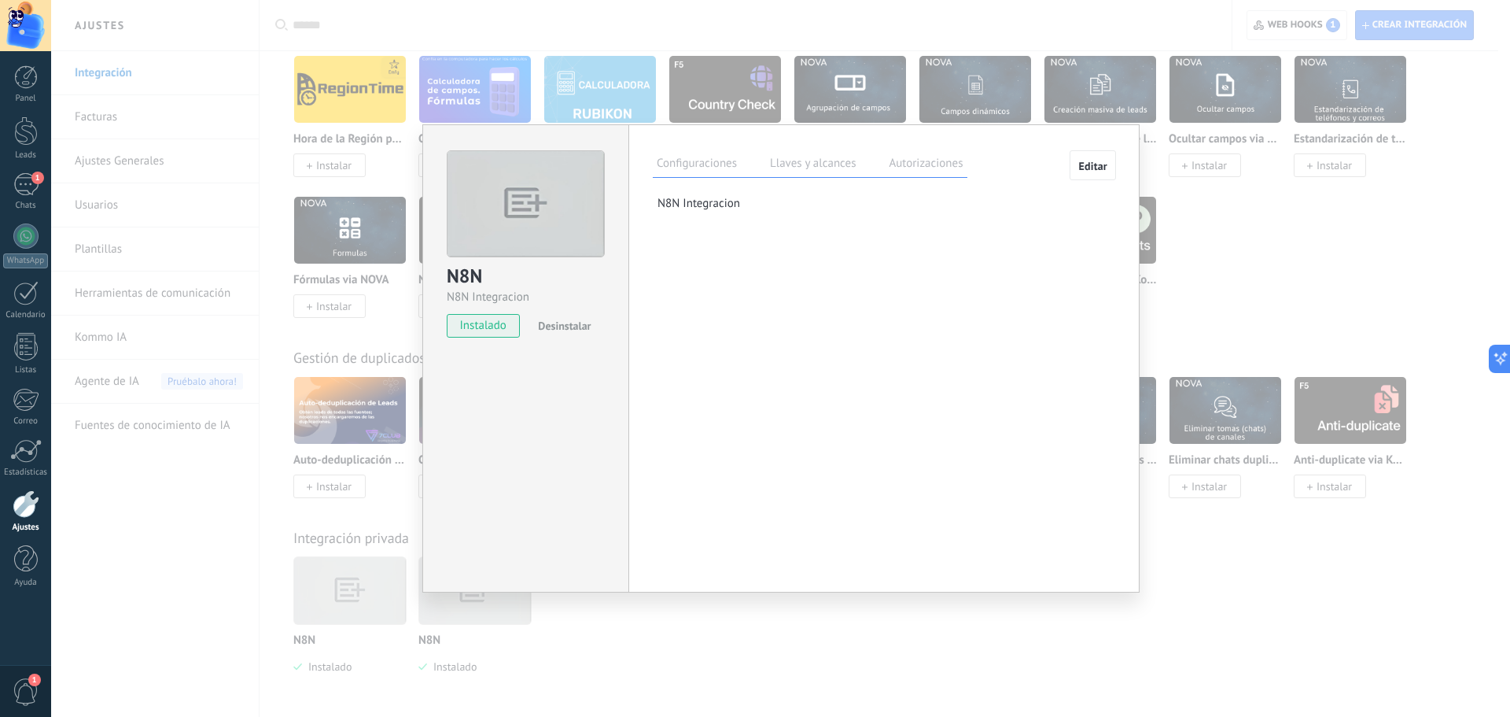
click at [805, 160] on label "Llaves y alcances" at bounding box center [813, 165] width 94 height 23
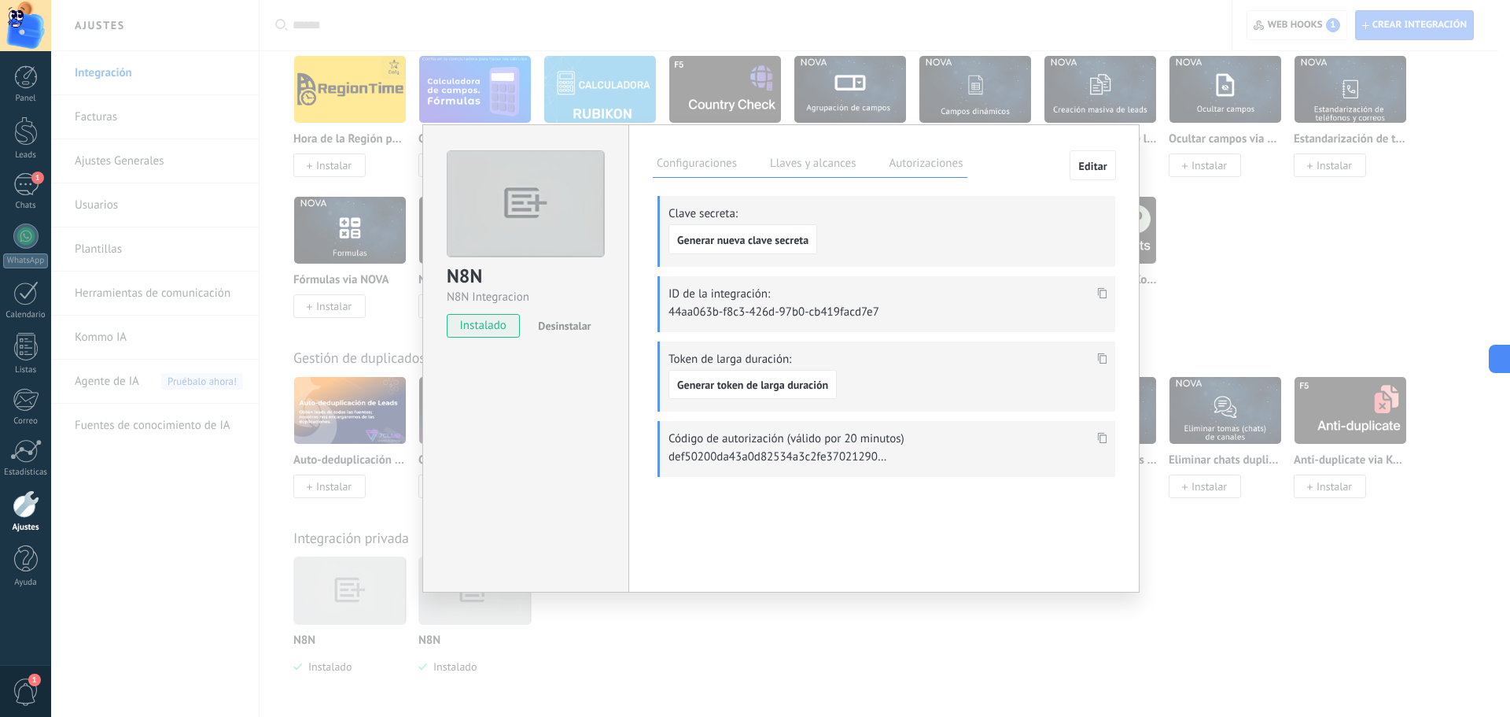
click at [924, 152] on div "Configuraciones Llaves y alcances Autorizaciones" at bounding box center [810, 164] width 315 height 28
click at [930, 158] on label "Autorizaciones" at bounding box center [926, 165] width 82 height 23
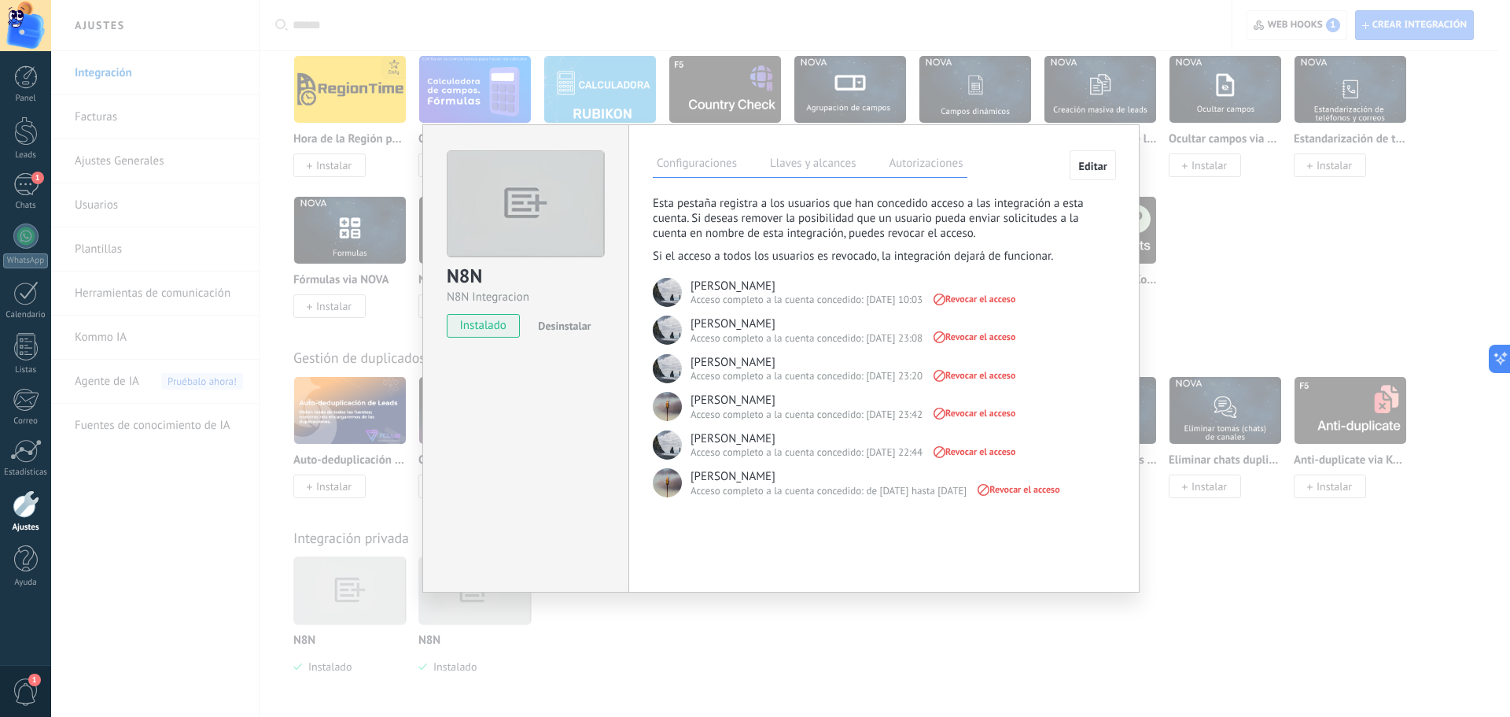
click at [667, 405] on img at bounding box center [667, 406] width 29 height 29
click at [665, 370] on img at bounding box center [667, 368] width 29 height 29
click at [994, 433] on div "N8N N8N Integracion instalado Desinstalar Configuraciones Llaves y alcances Aut…" at bounding box center [780, 358] width 1459 height 717
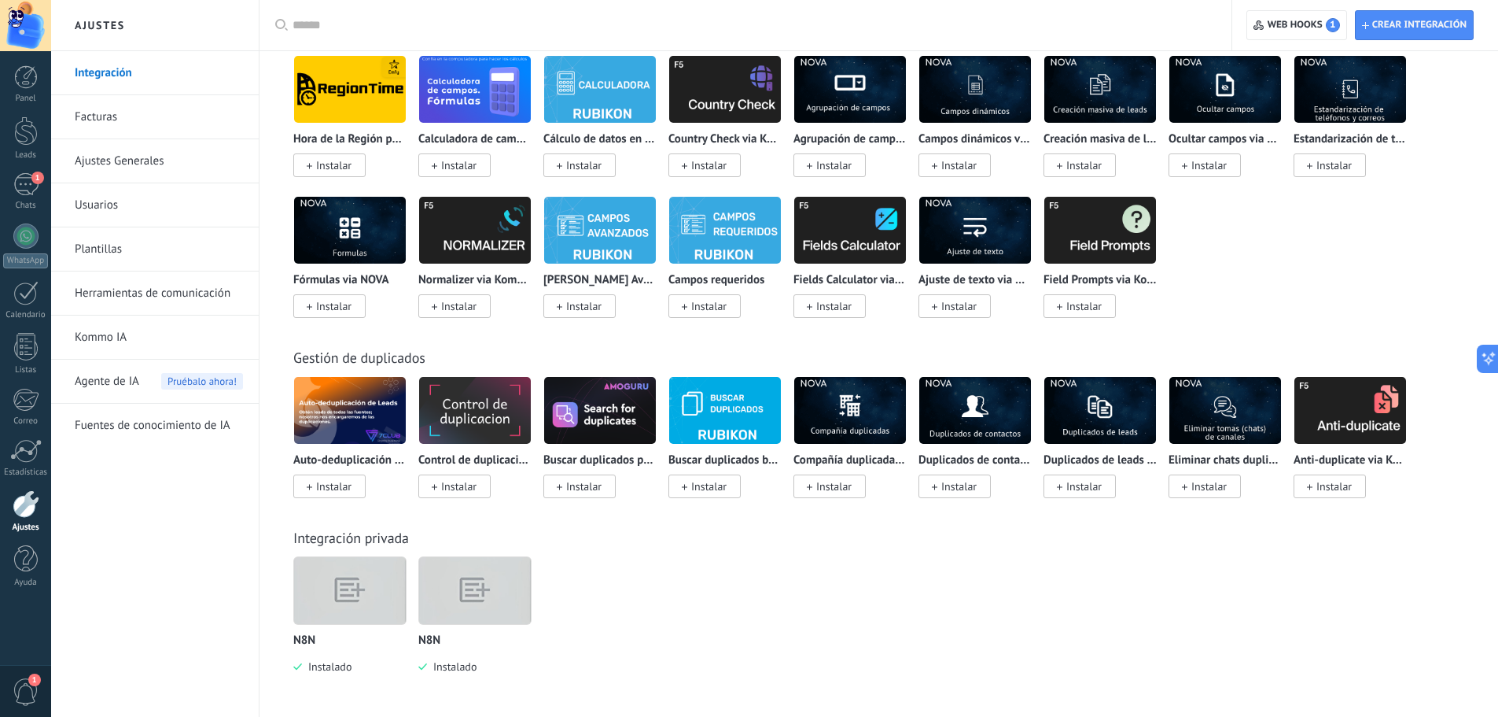
click at [496, 433] on img at bounding box center [475, 590] width 112 height 86
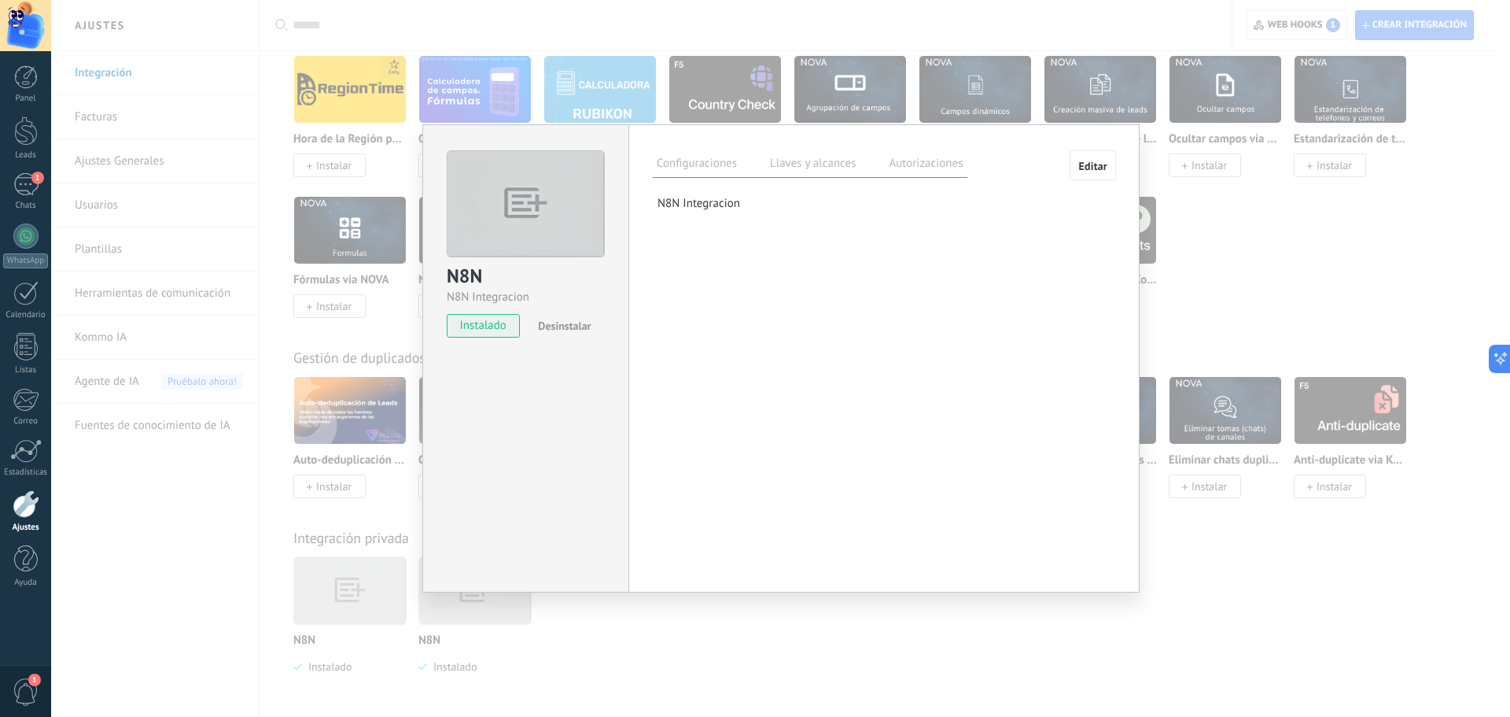
click at [933, 168] on label "Autorizaciones" at bounding box center [926, 165] width 82 height 23
click at [841, 162] on label "Llaves y alcances" at bounding box center [813, 165] width 94 height 23
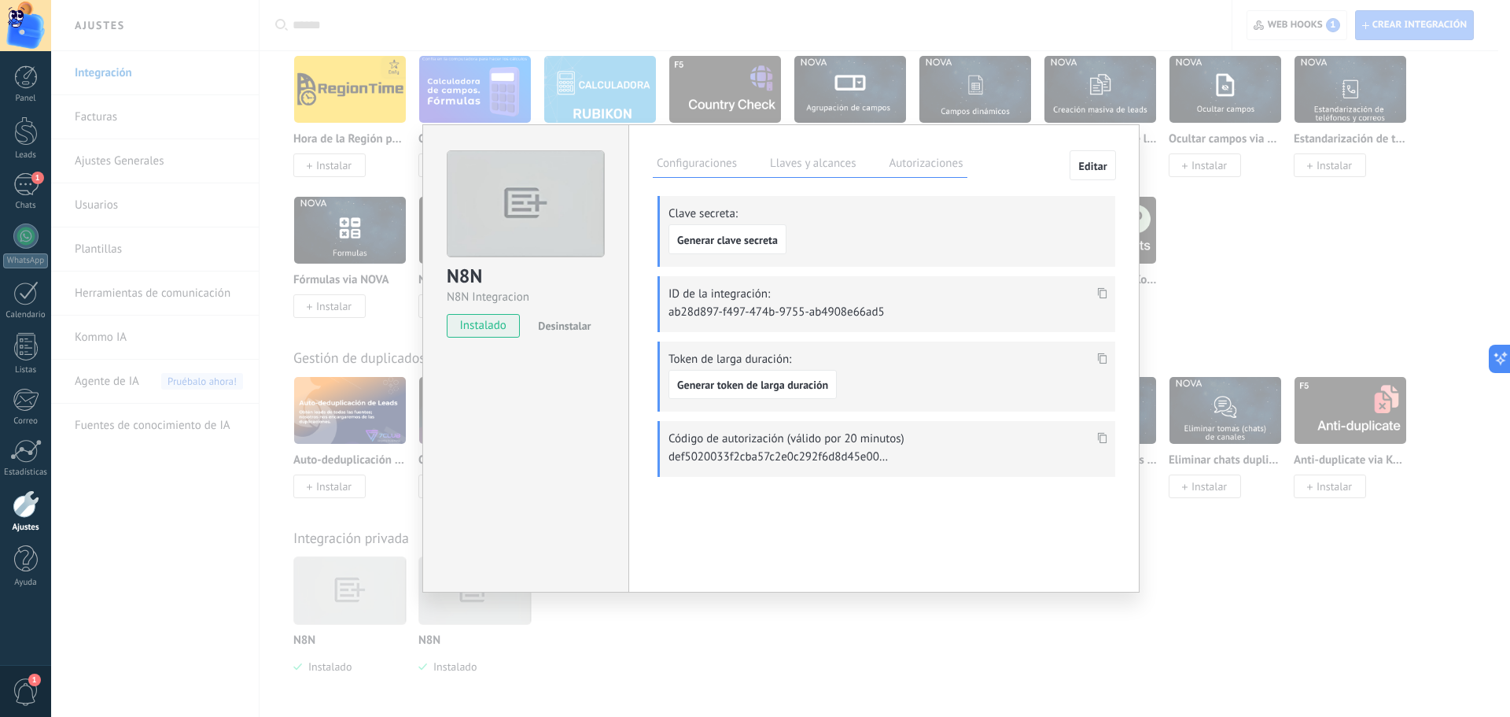
click at [712, 160] on label "Configuraciones" at bounding box center [697, 165] width 88 height 23
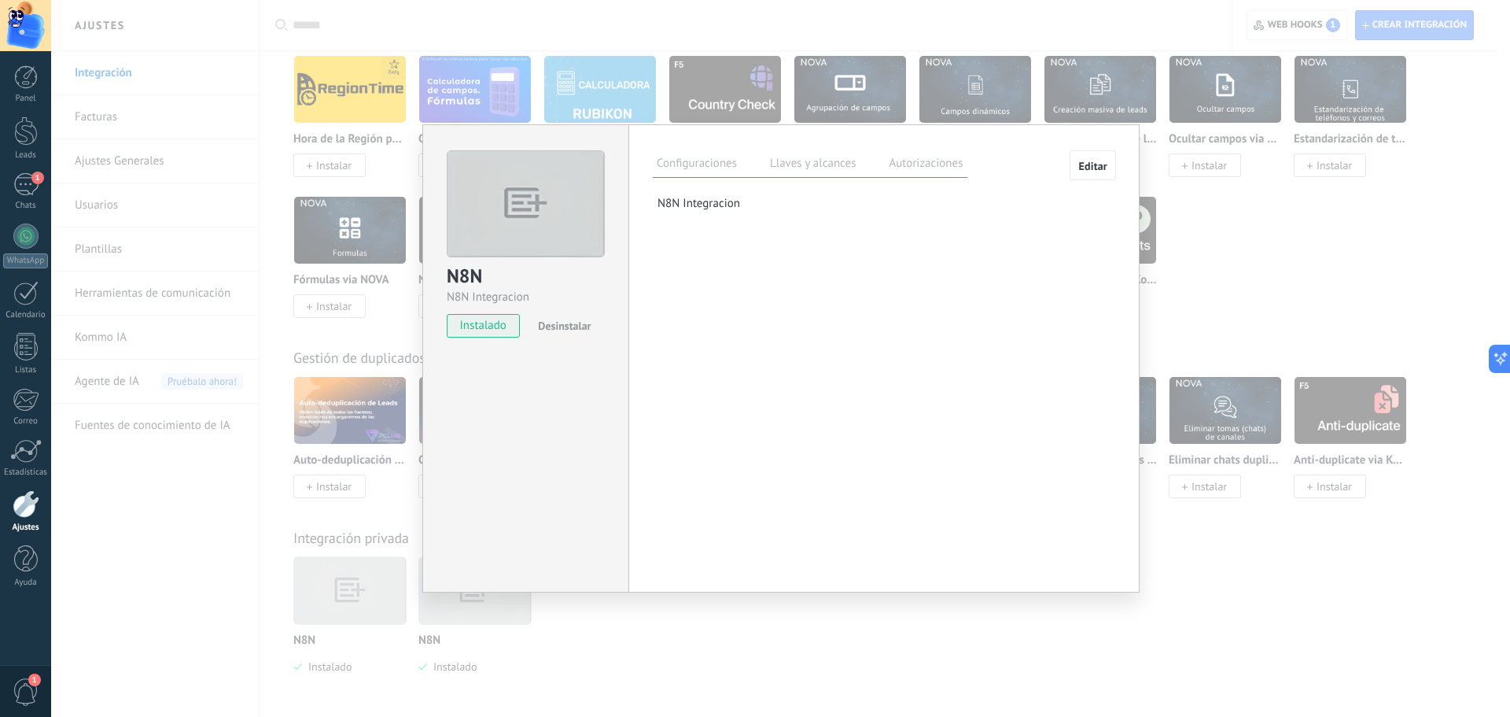
click at [517, 196] on img at bounding box center [526, 203] width 157 height 105
click at [994, 433] on div "N8N N8N Integracion instalado Desinstalar Configuraciones Llaves y alcances Aut…" at bounding box center [780, 358] width 1459 height 717
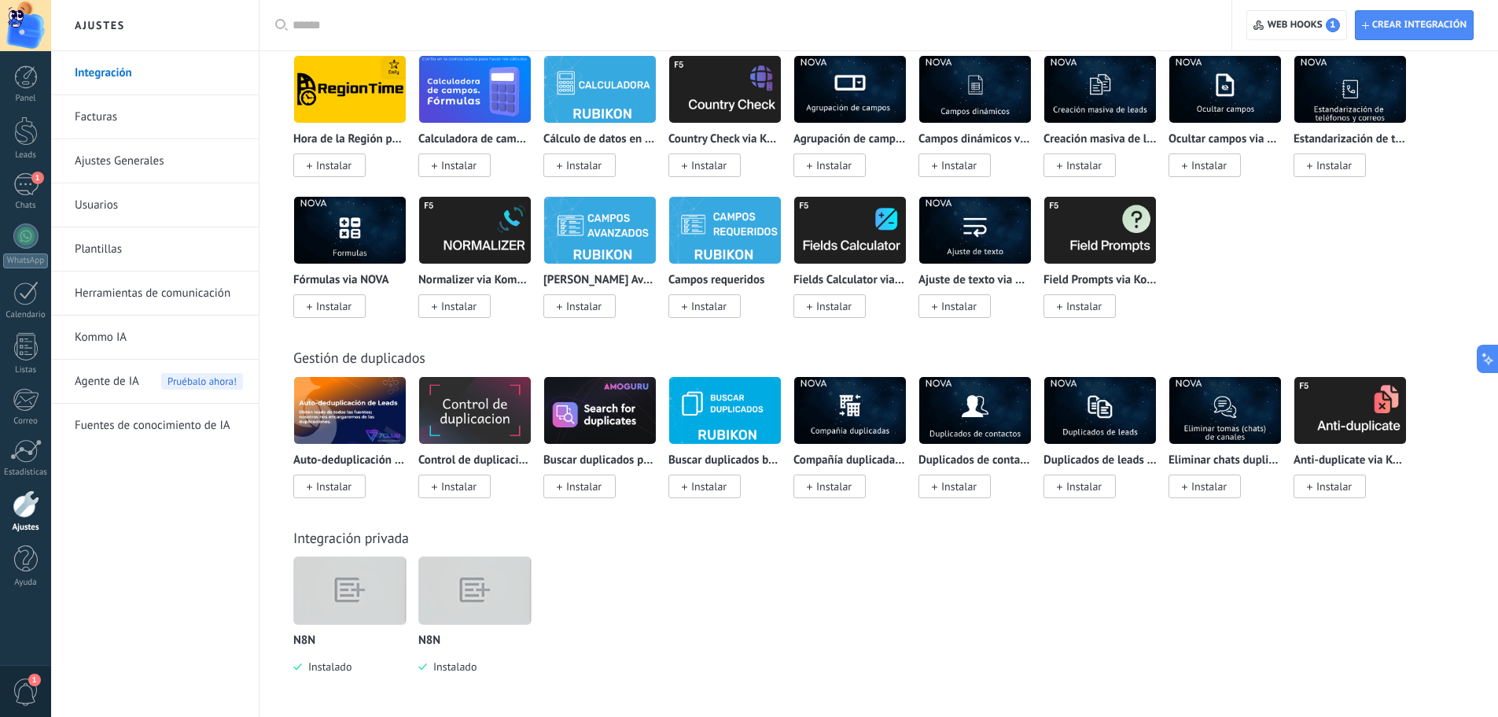
click at [344, 433] on img at bounding box center [350, 590] width 112 height 86
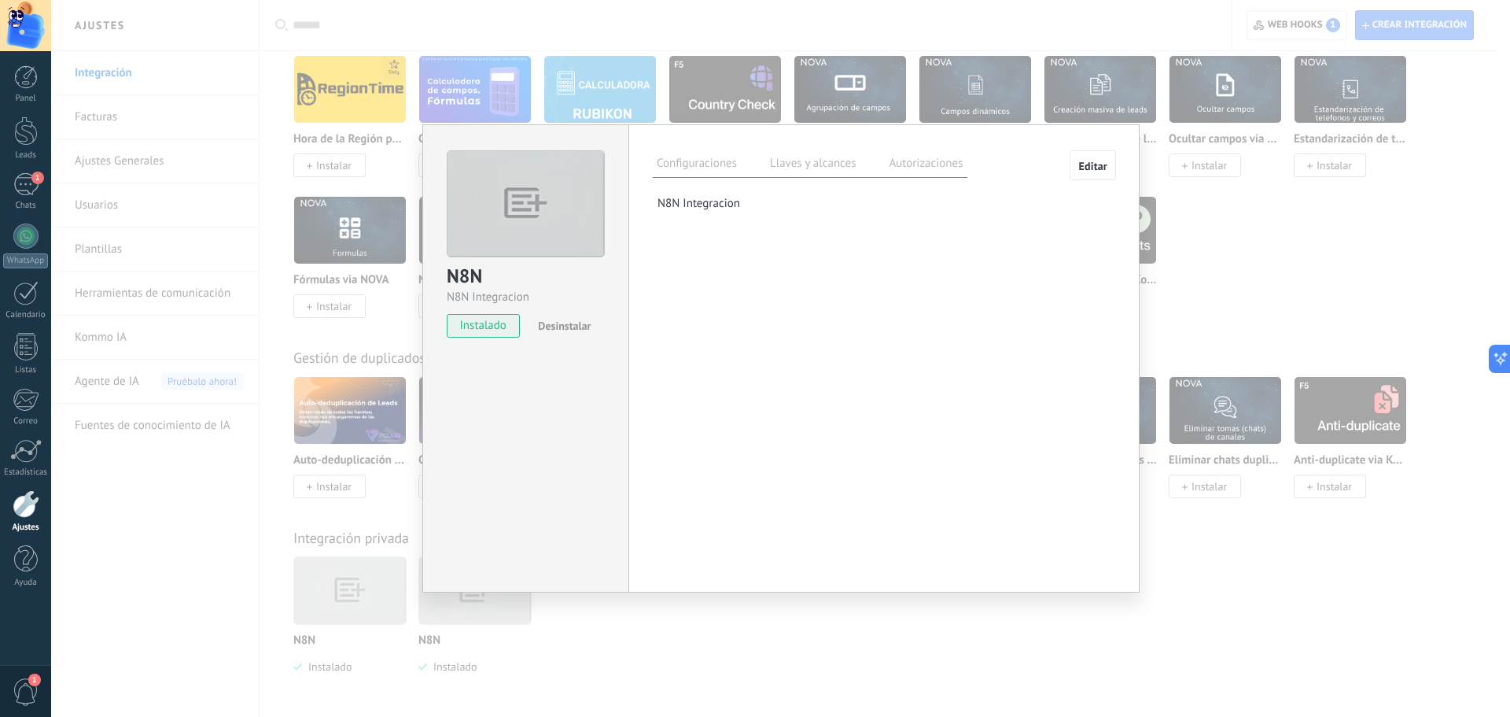
click at [916, 160] on label "Autorizaciones" at bounding box center [926, 165] width 82 height 23
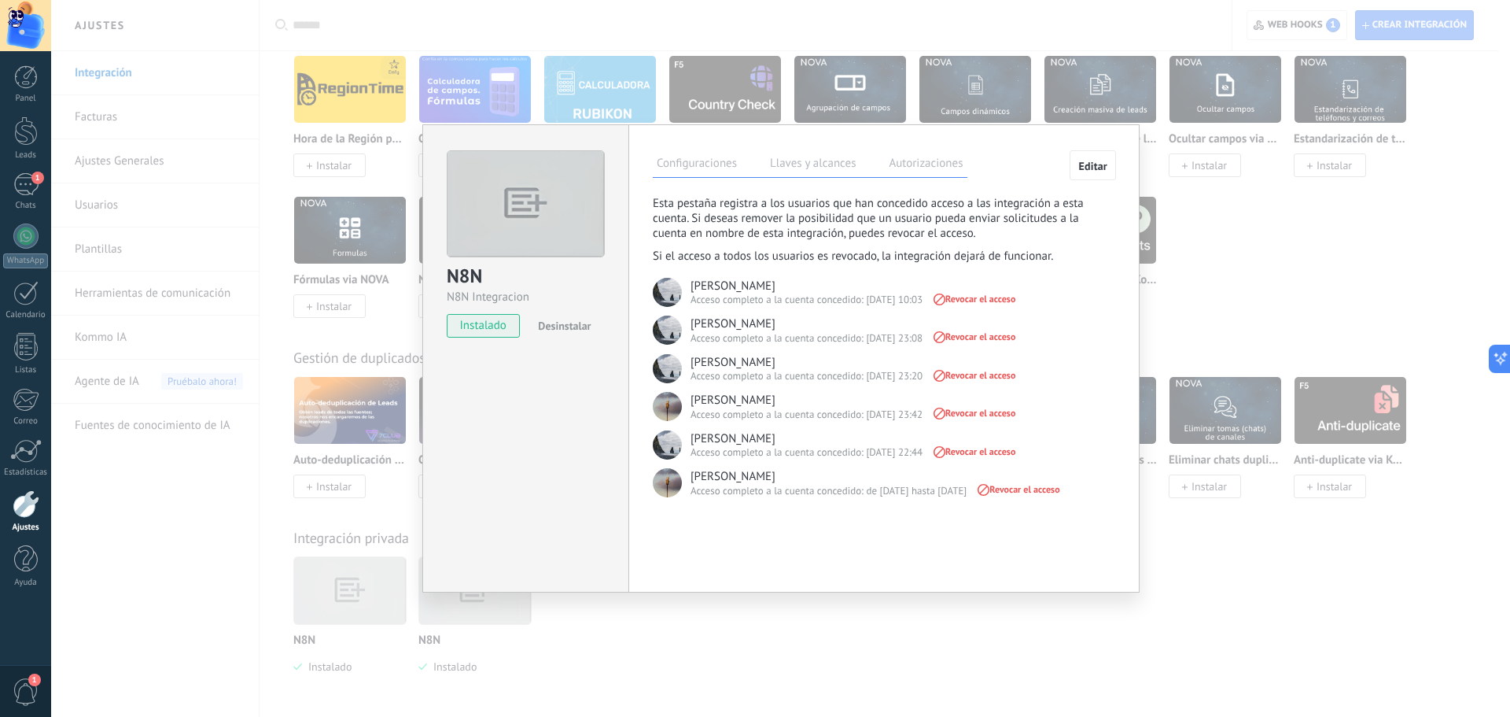
click at [826, 157] on label "Llaves y alcances" at bounding box center [813, 165] width 94 height 23
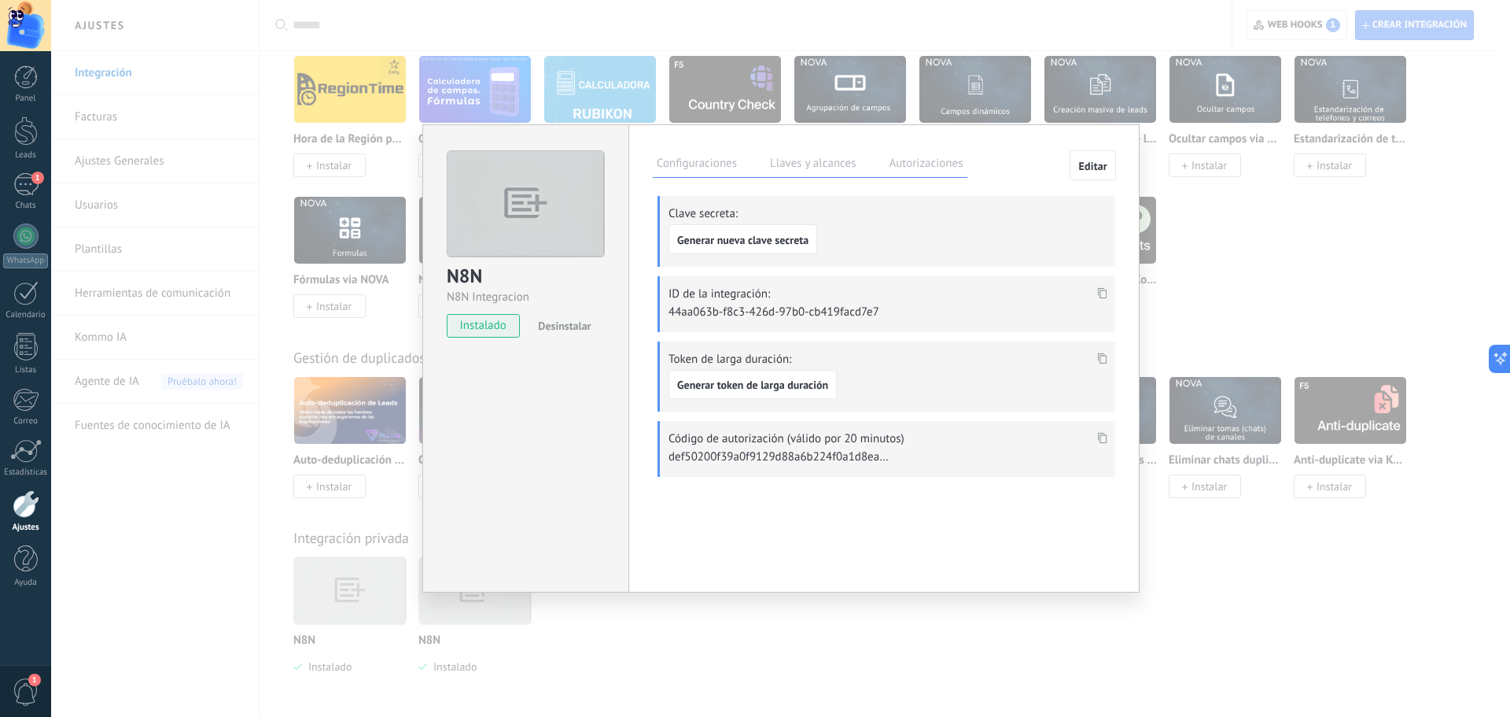
click at [555, 329] on span "Desinstalar" at bounding box center [564, 326] width 53 height 14
click at [994, 433] on div "N8N N8N Integracion install Instalar Acepto las políticas de privacidad de N8N …" at bounding box center [780, 358] width 1459 height 717
